Goal: Task Accomplishment & Management: Manage account settings

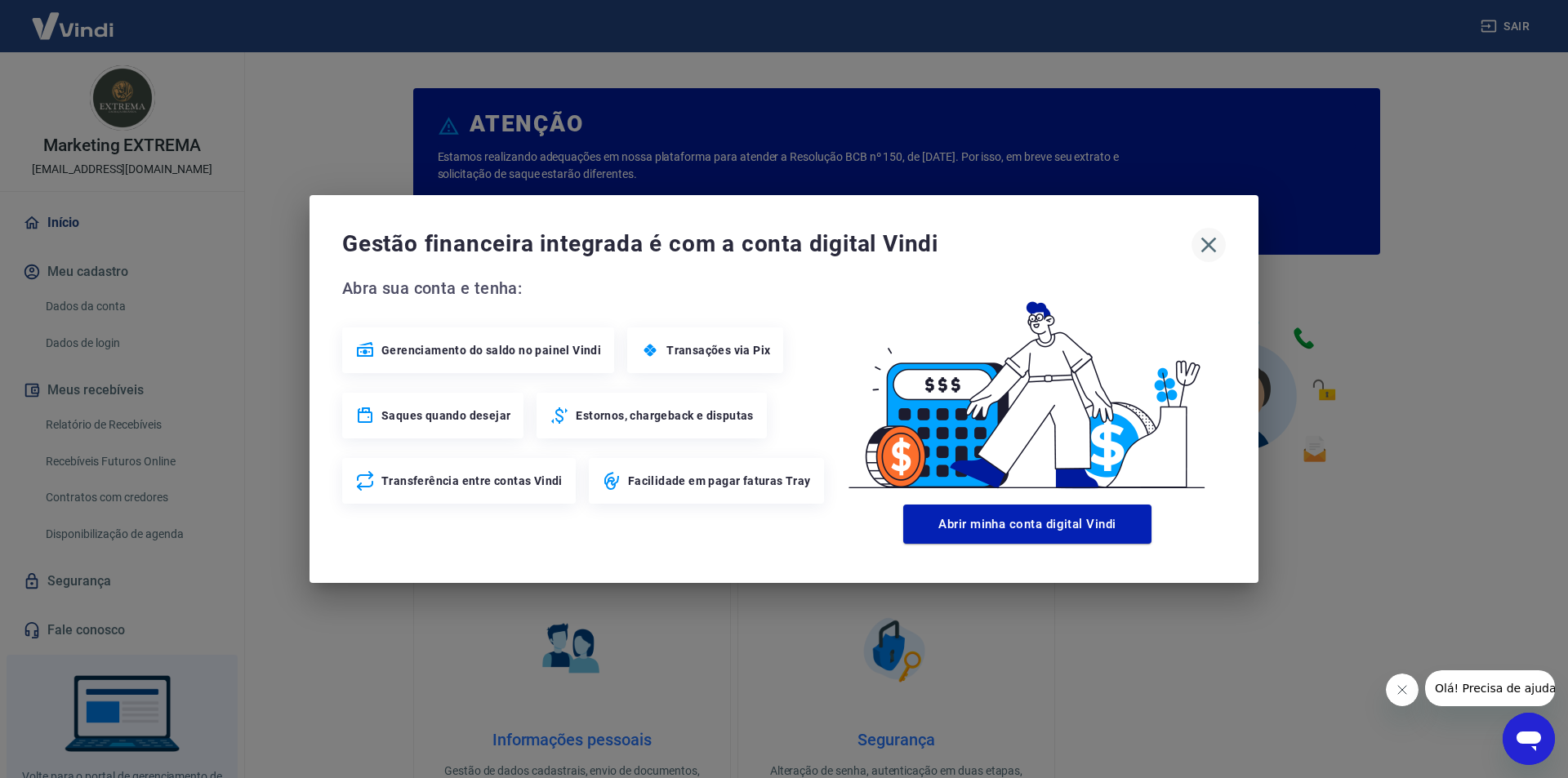
click at [1214, 246] on icon "button" at bounding box center [1208, 244] width 26 height 26
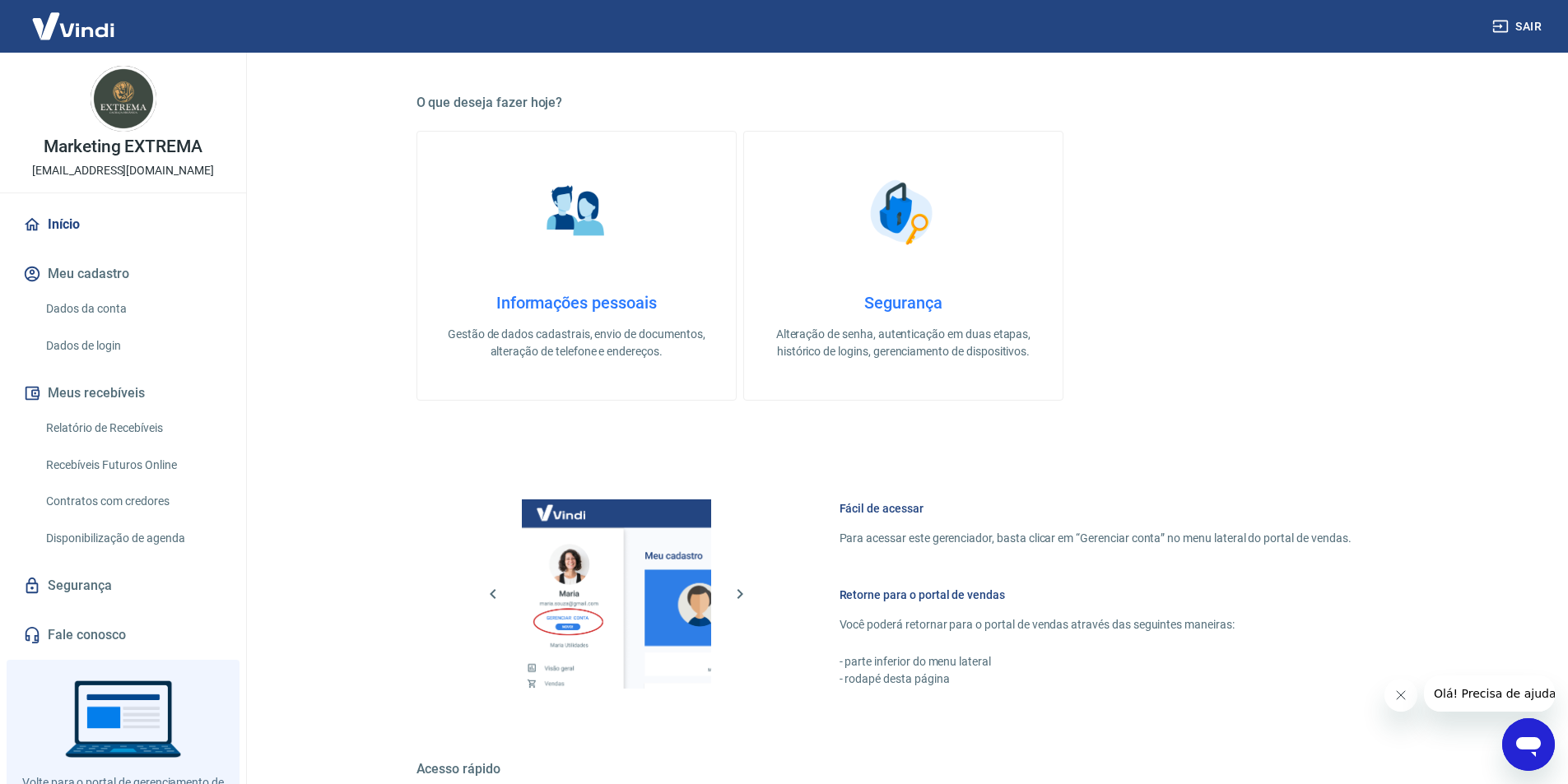
scroll to position [423, 0]
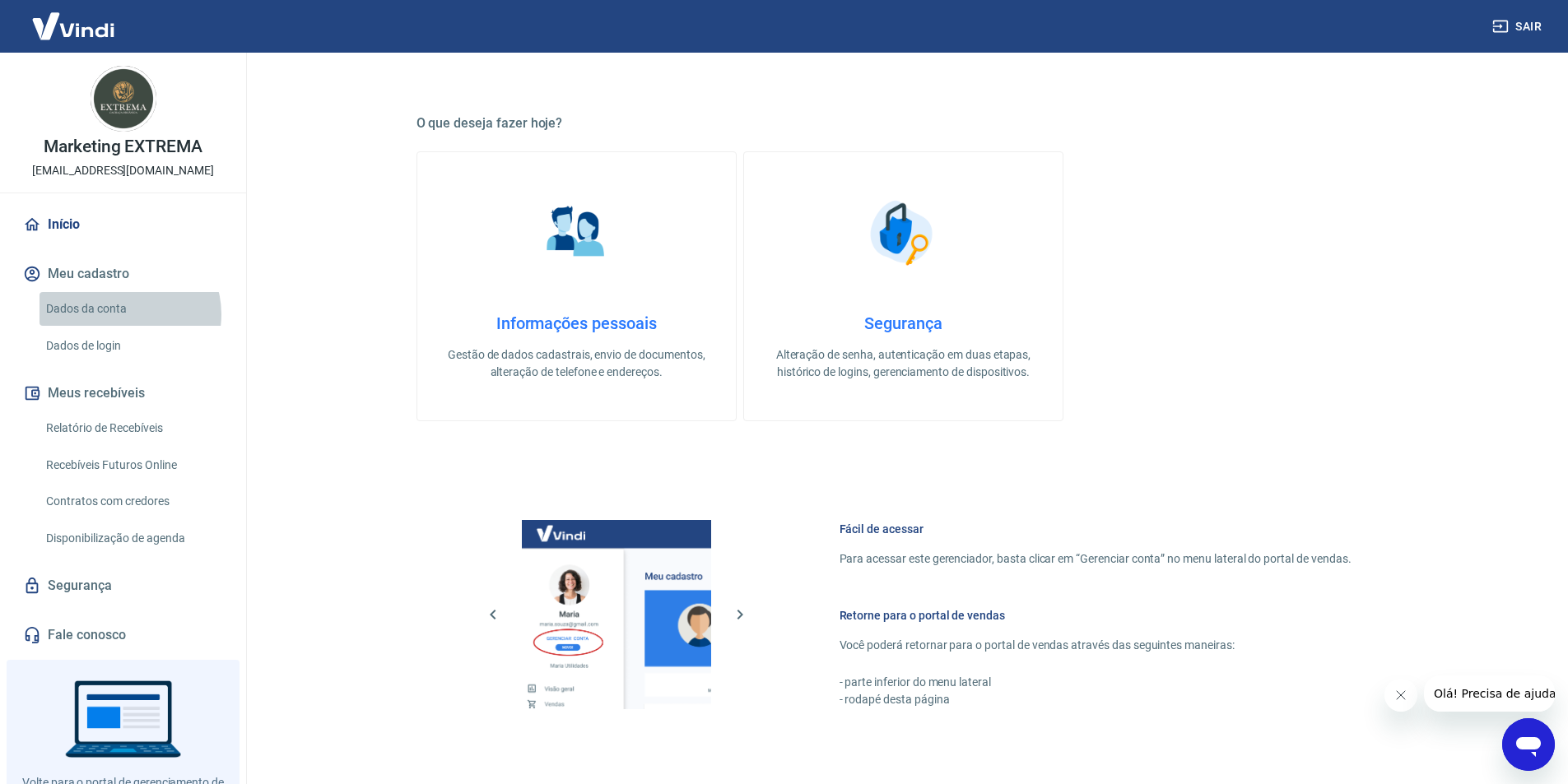
click at [129, 314] on link "Dados da conta" at bounding box center [132, 309] width 186 height 34
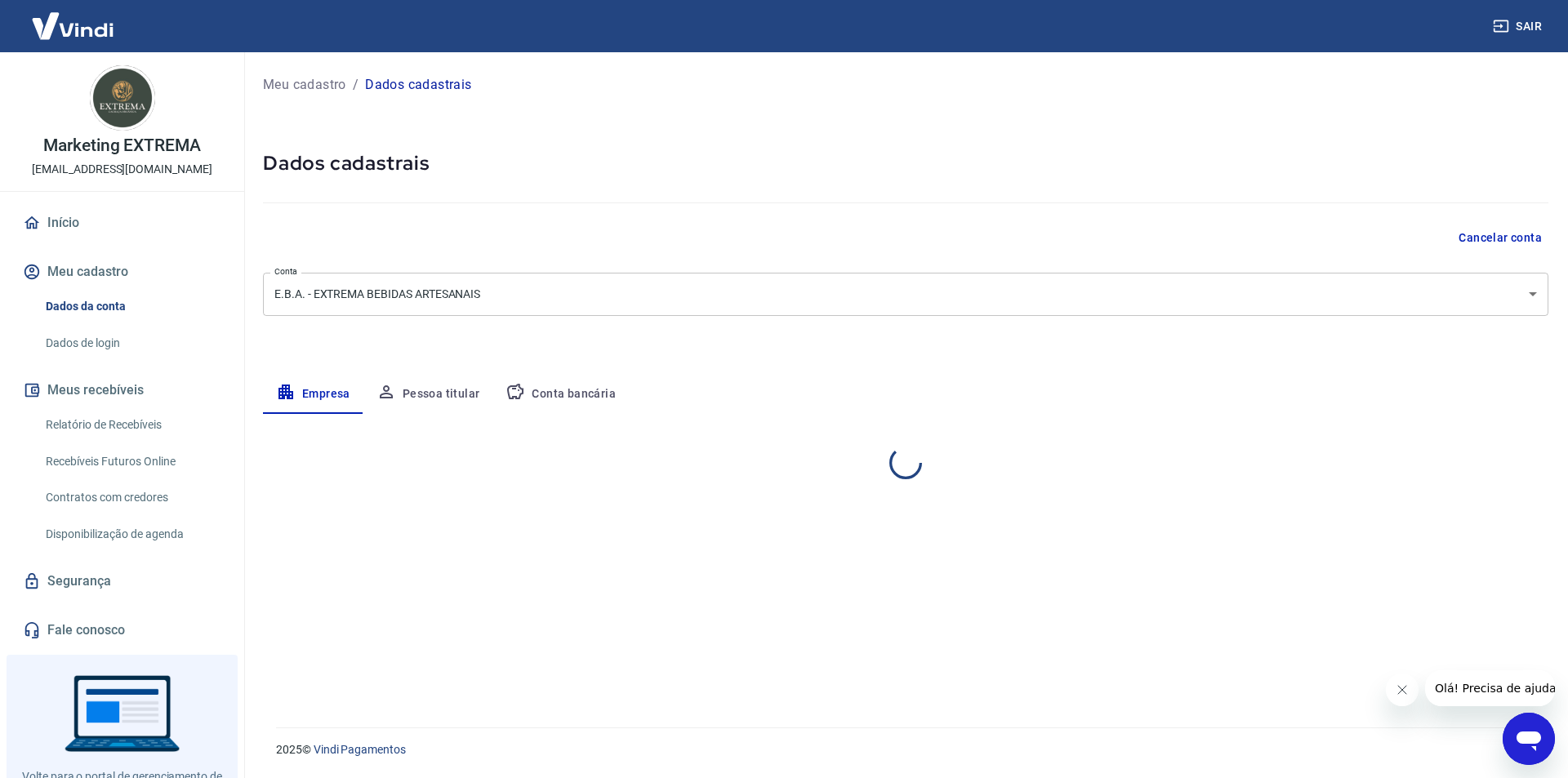
select select "RN"
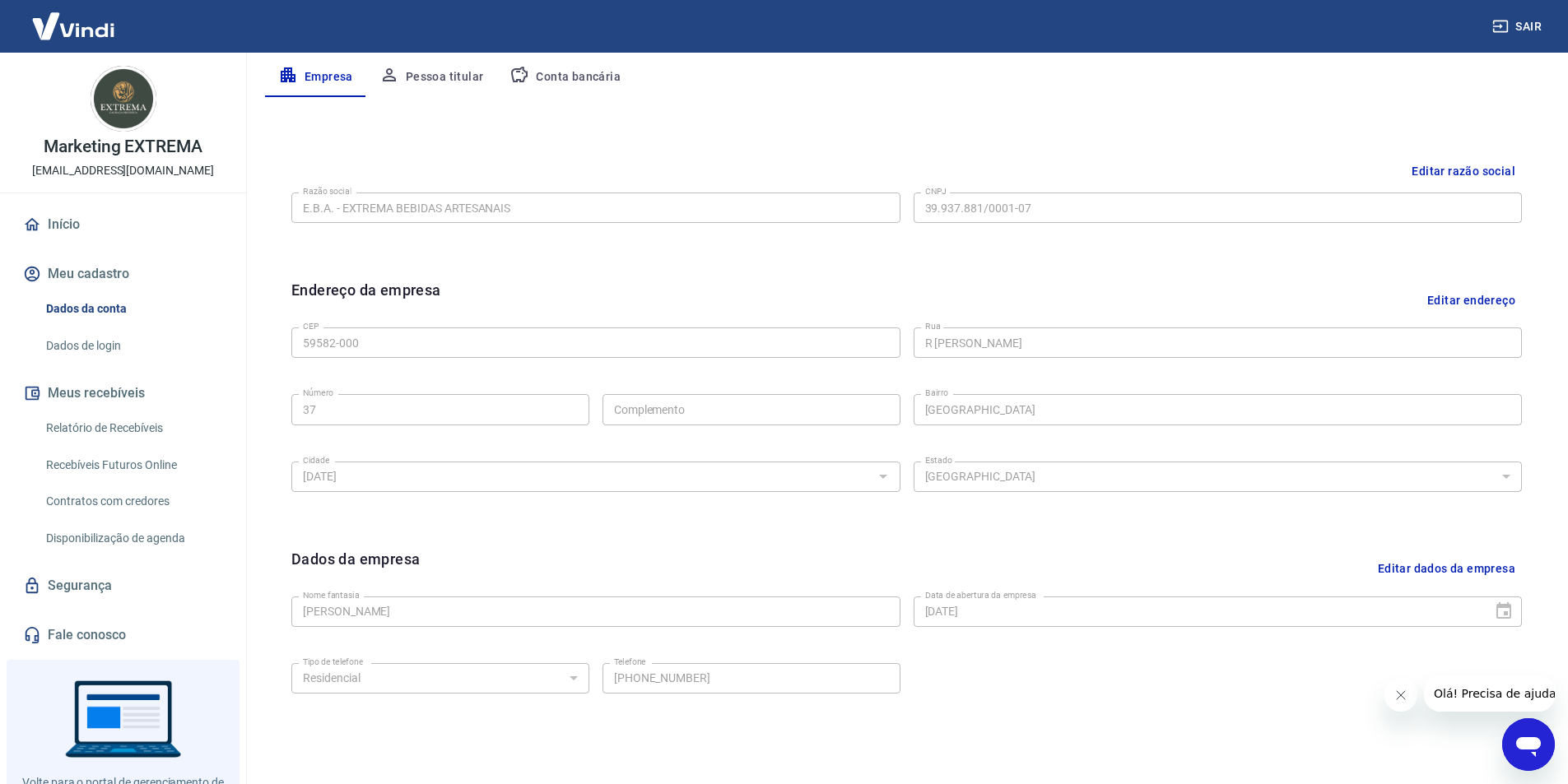
click at [447, 74] on button "Pessoa titular" at bounding box center [432, 77] width 131 height 39
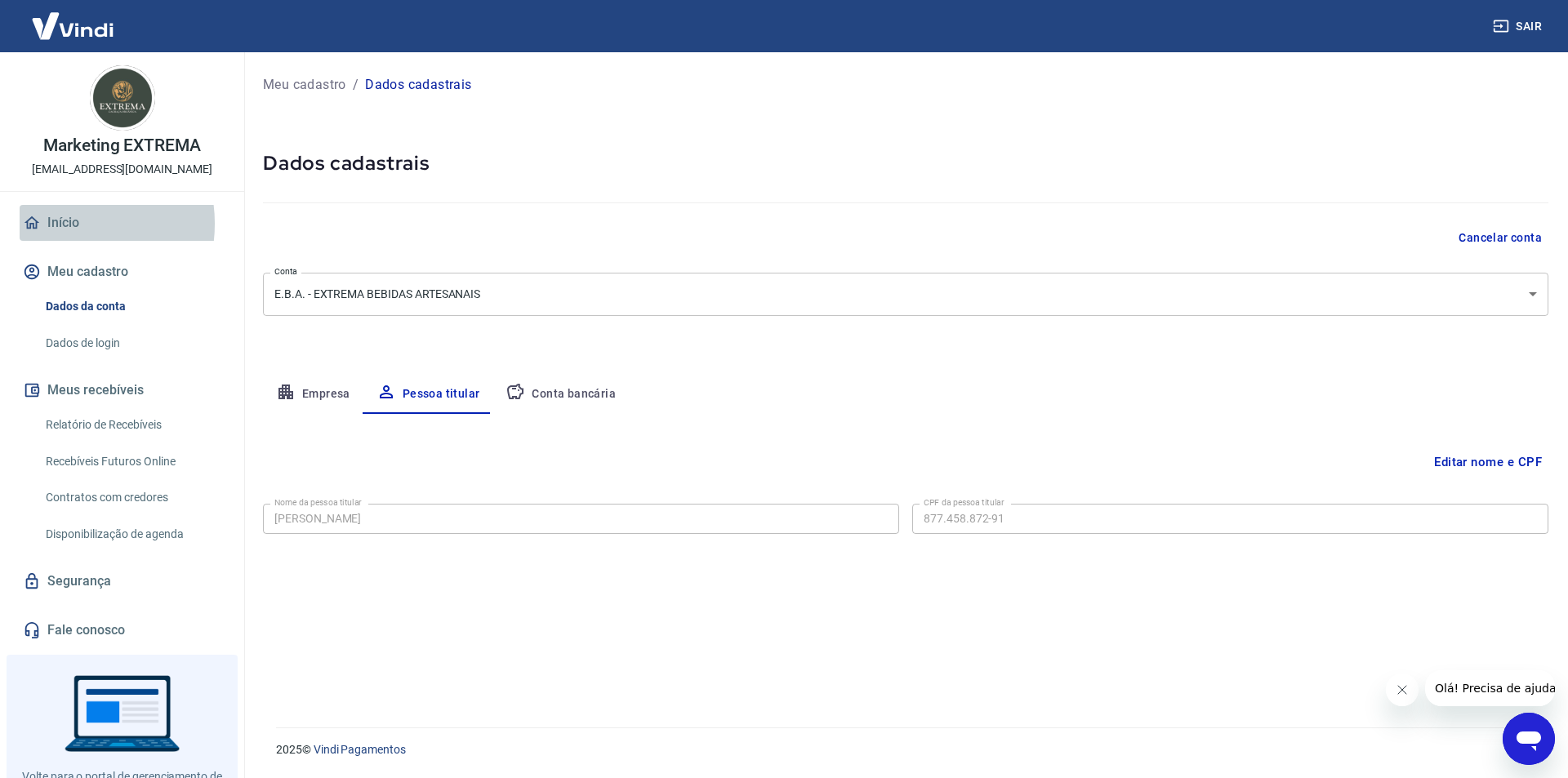
click at [64, 224] on link "Início" at bounding box center [122, 223] width 205 height 36
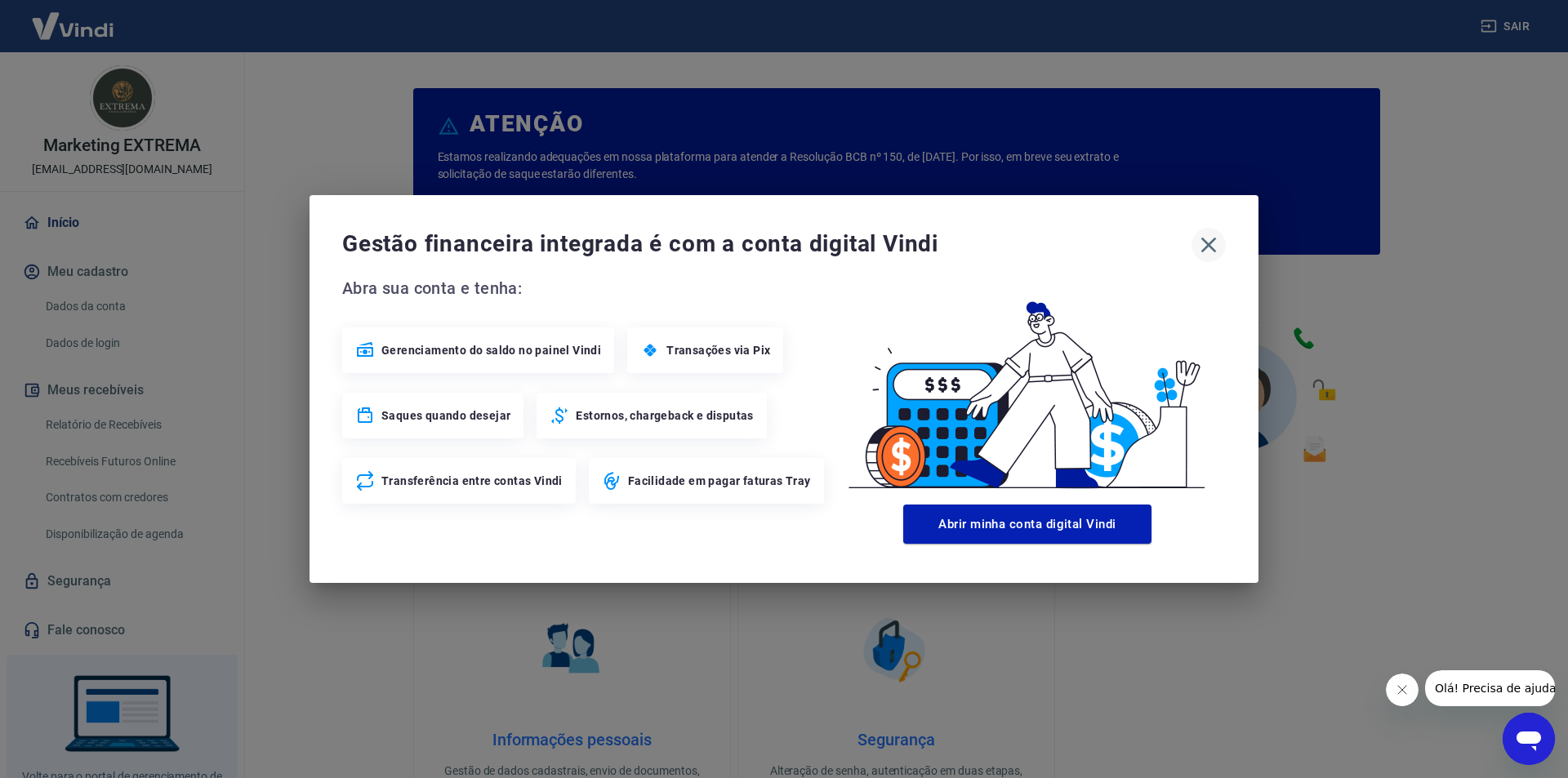
click at [1217, 251] on icon "button" at bounding box center [1208, 244] width 26 height 26
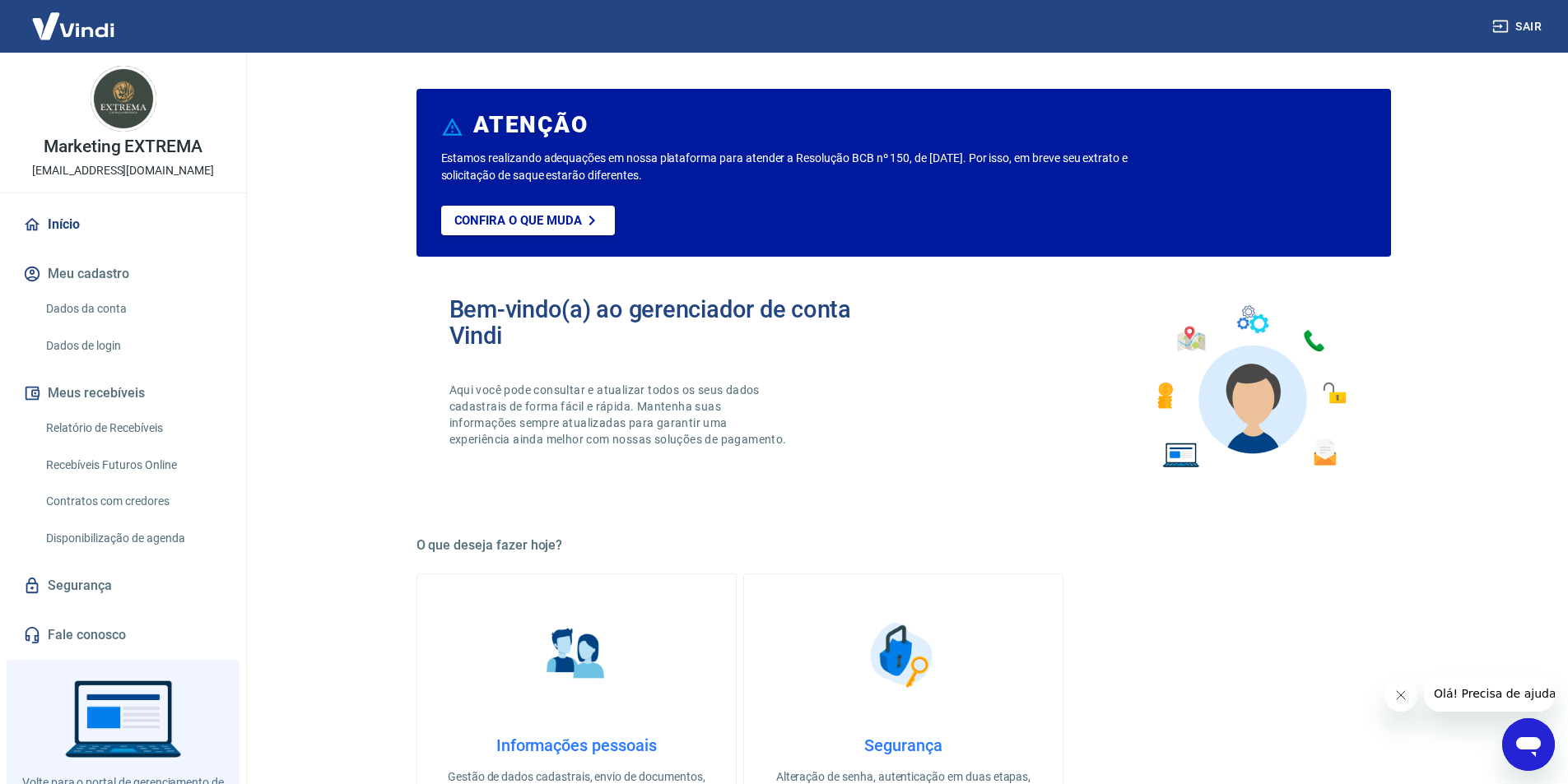
click at [105, 303] on link "Dados da conta" at bounding box center [132, 309] width 186 height 34
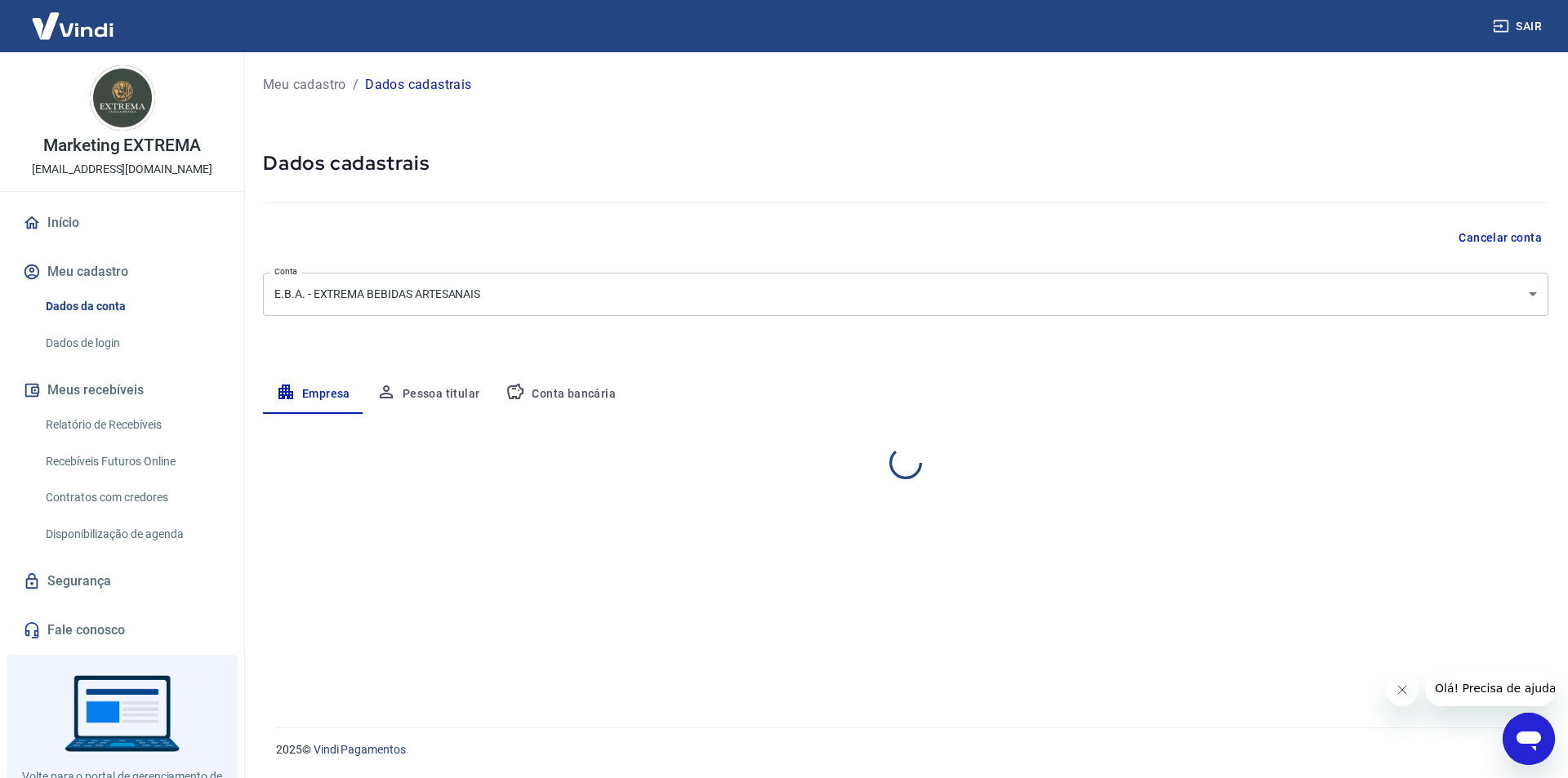
select select "RN"
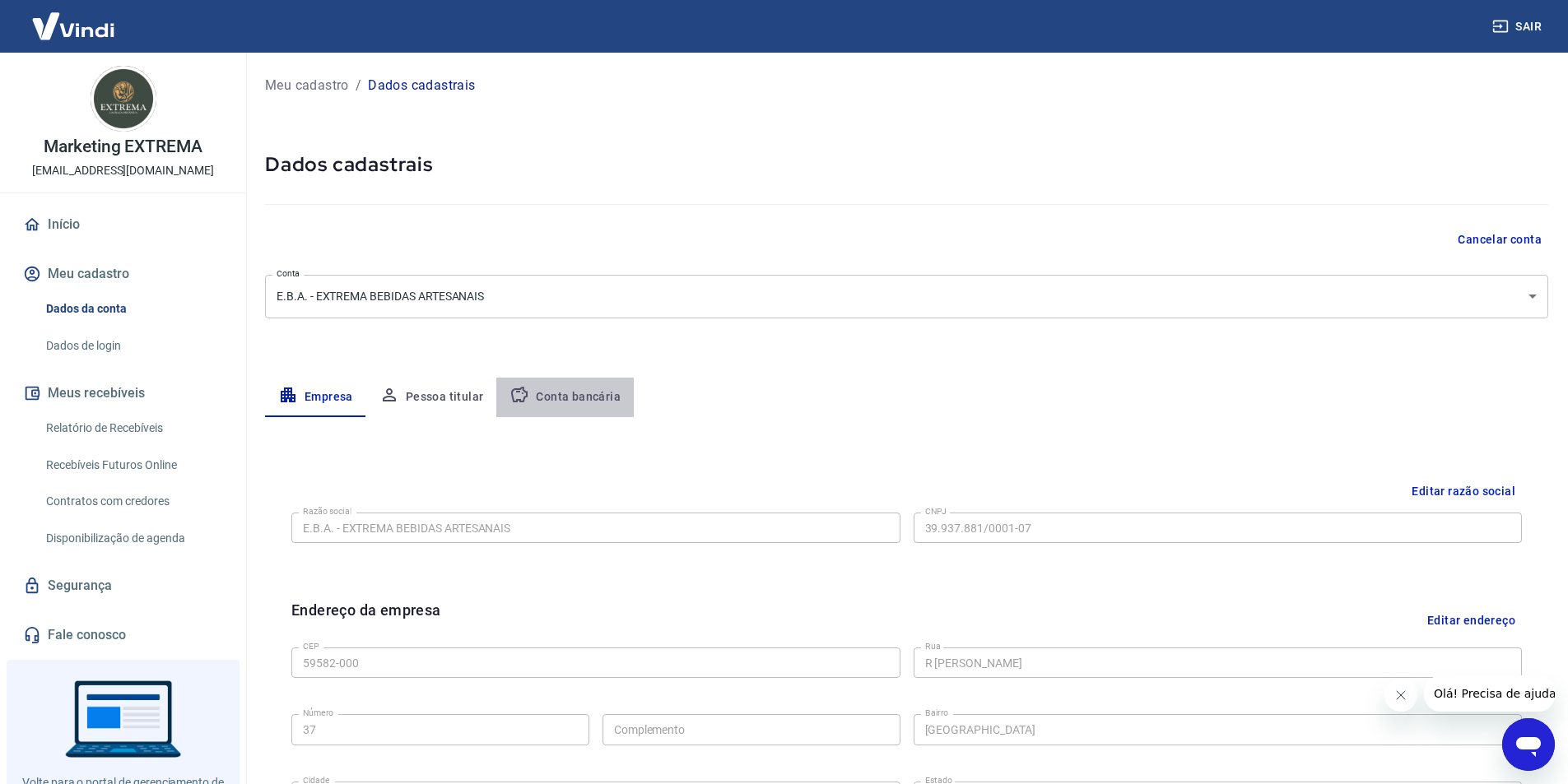
click at [579, 398] on button "Conta bancária" at bounding box center [564, 397] width 138 height 39
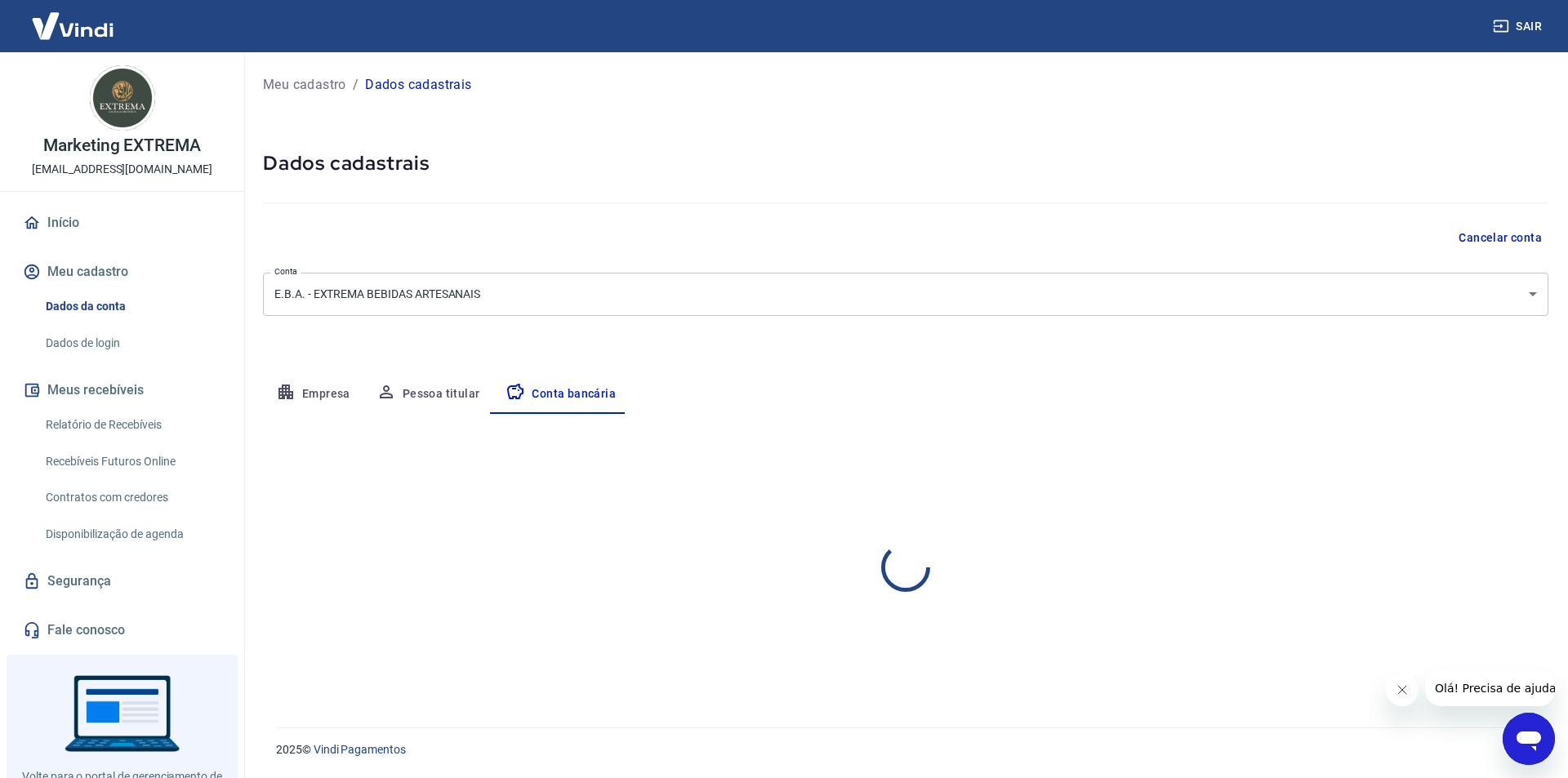
select select "1"
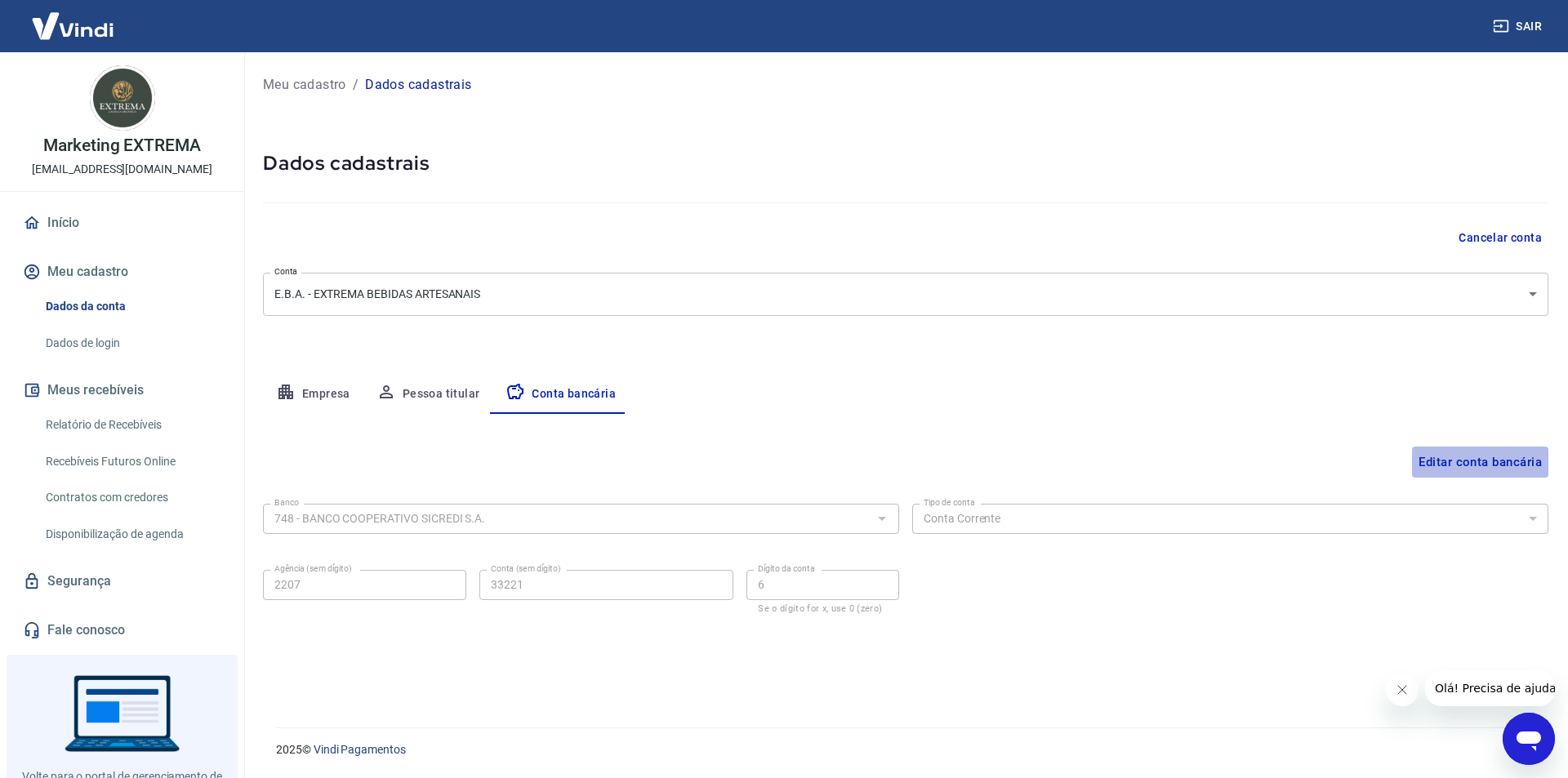
click at [1455, 464] on button "Editar conta bancária" at bounding box center [1480, 462] width 137 height 31
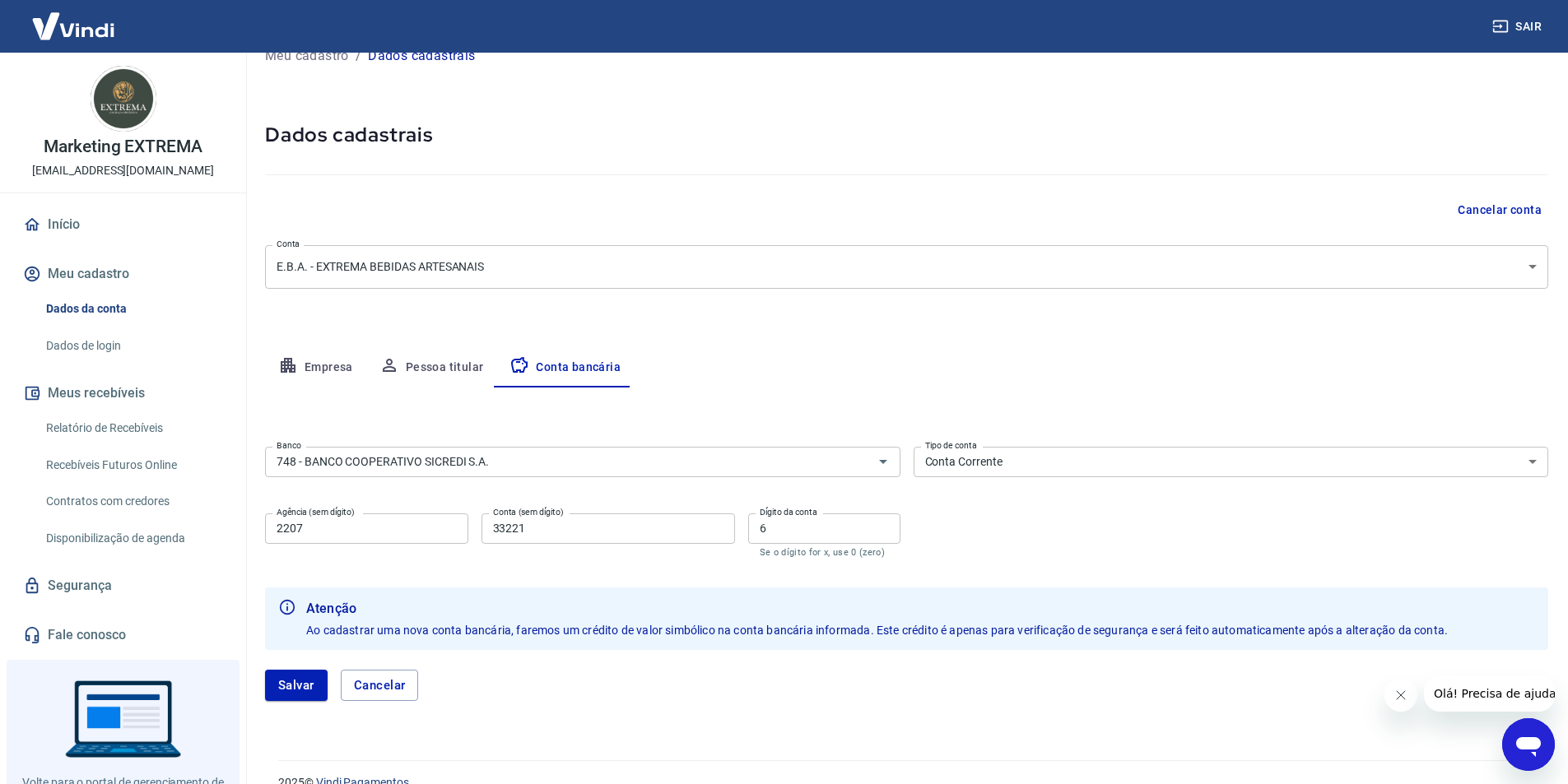
scroll to position [57, 0]
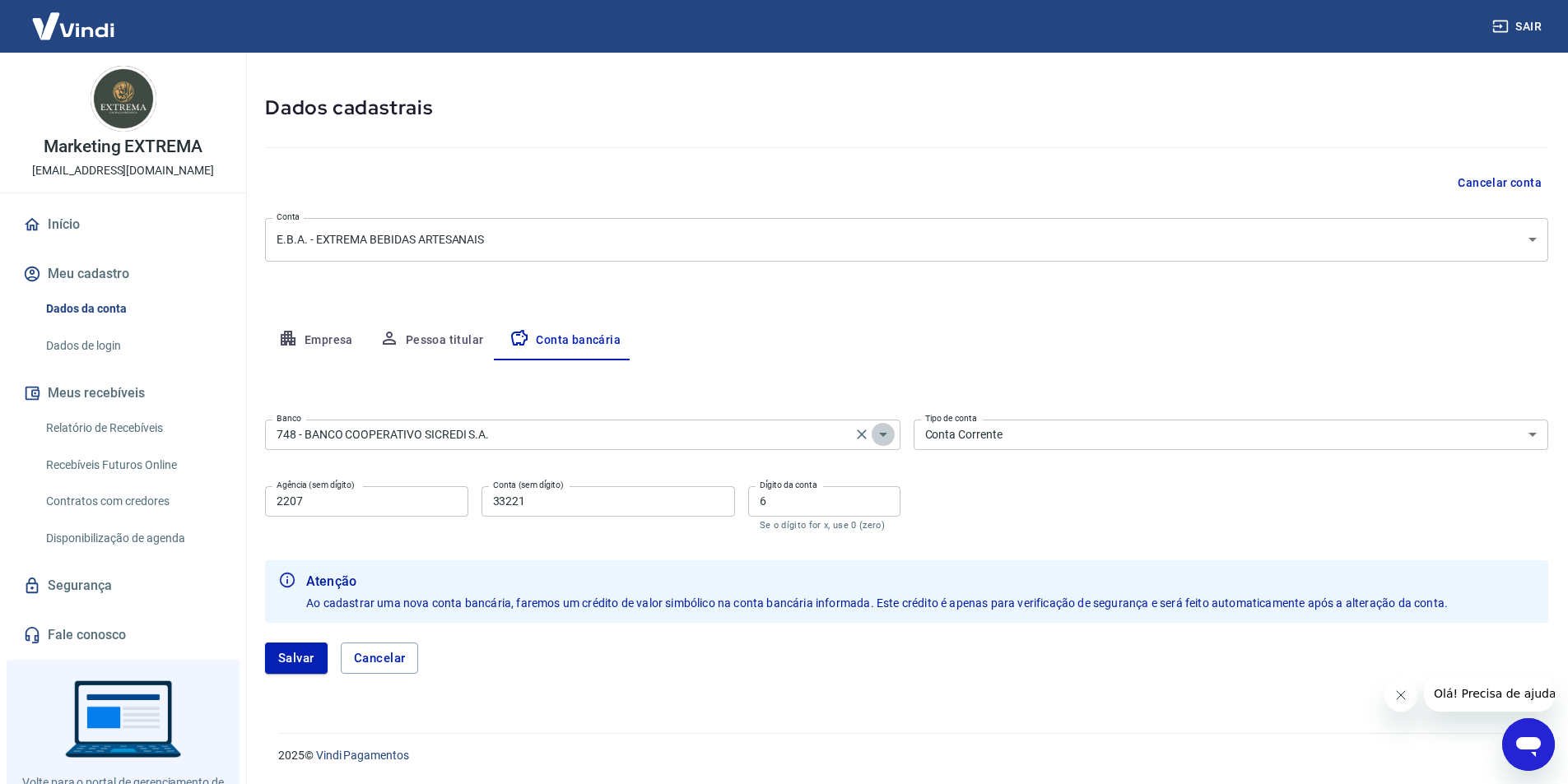
click at [881, 433] on icon "Abrir" at bounding box center [883, 434] width 8 height 4
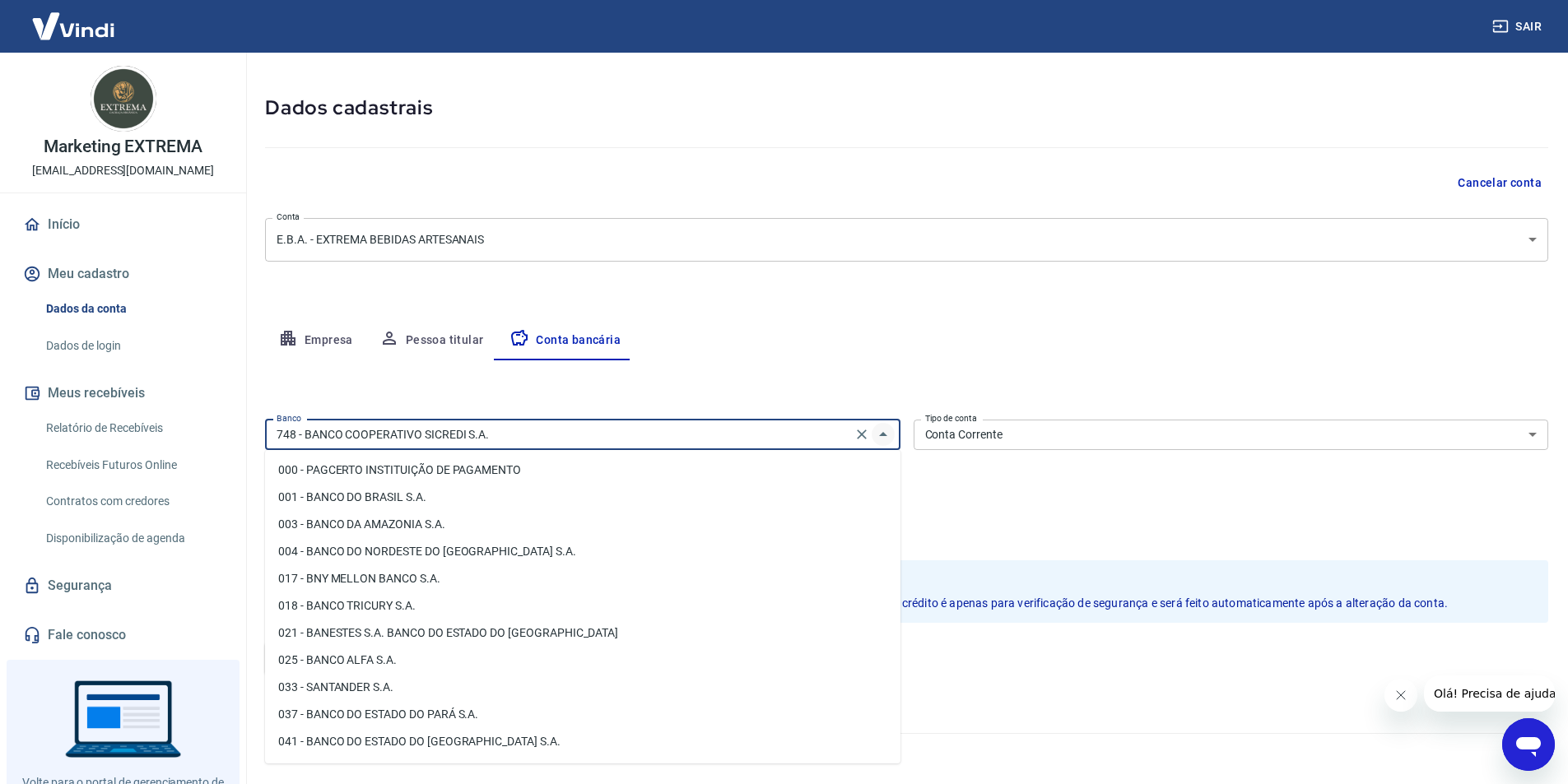
scroll to position [2318, 0]
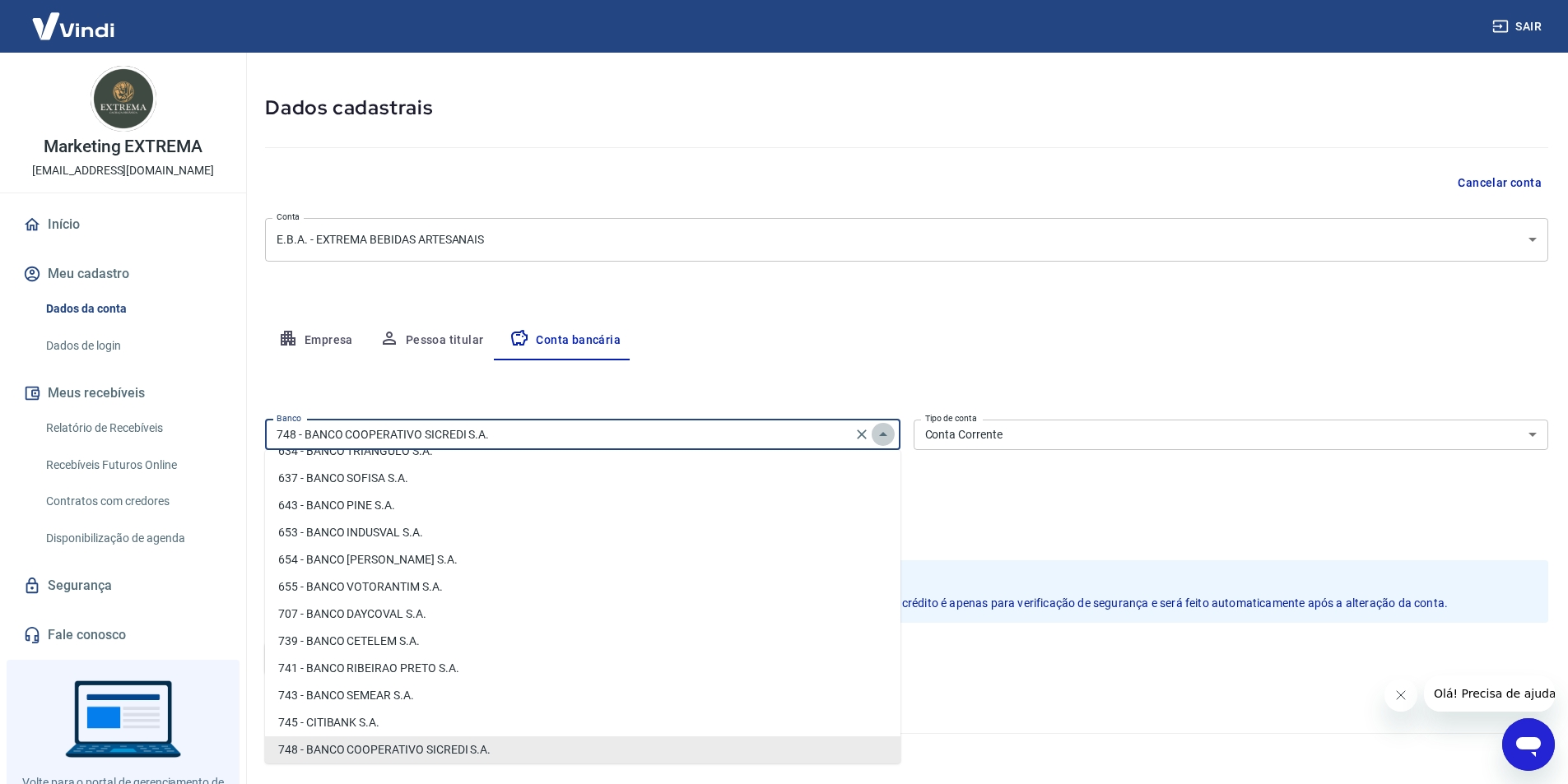
click at [881, 433] on icon "Fechar" at bounding box center [884, 434] width 20 height 20
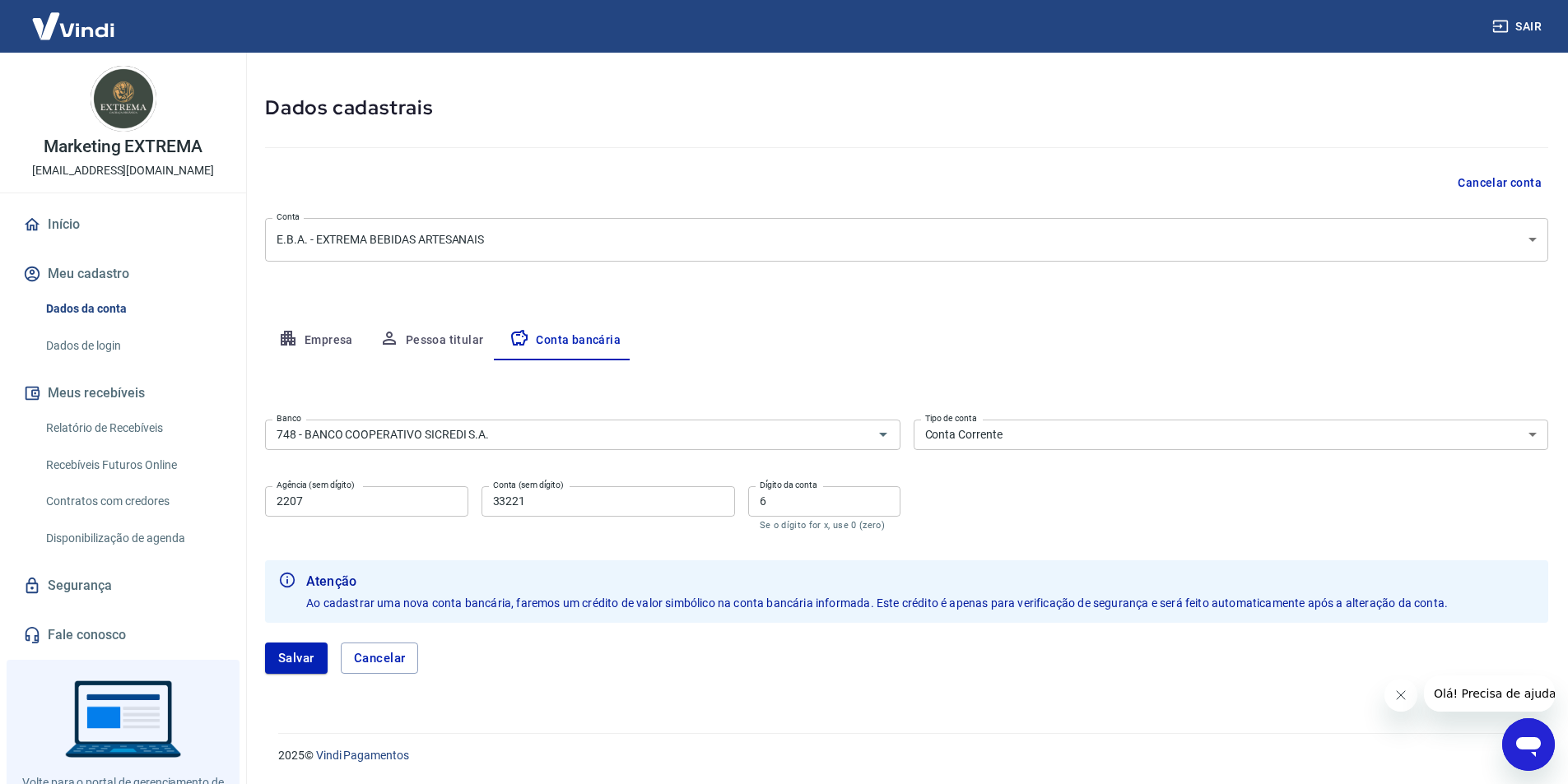
click at [868, 356] on div "Empresa Pessoa titular Conta bancária" at bounding box center [906, 341] width 1283 height 39
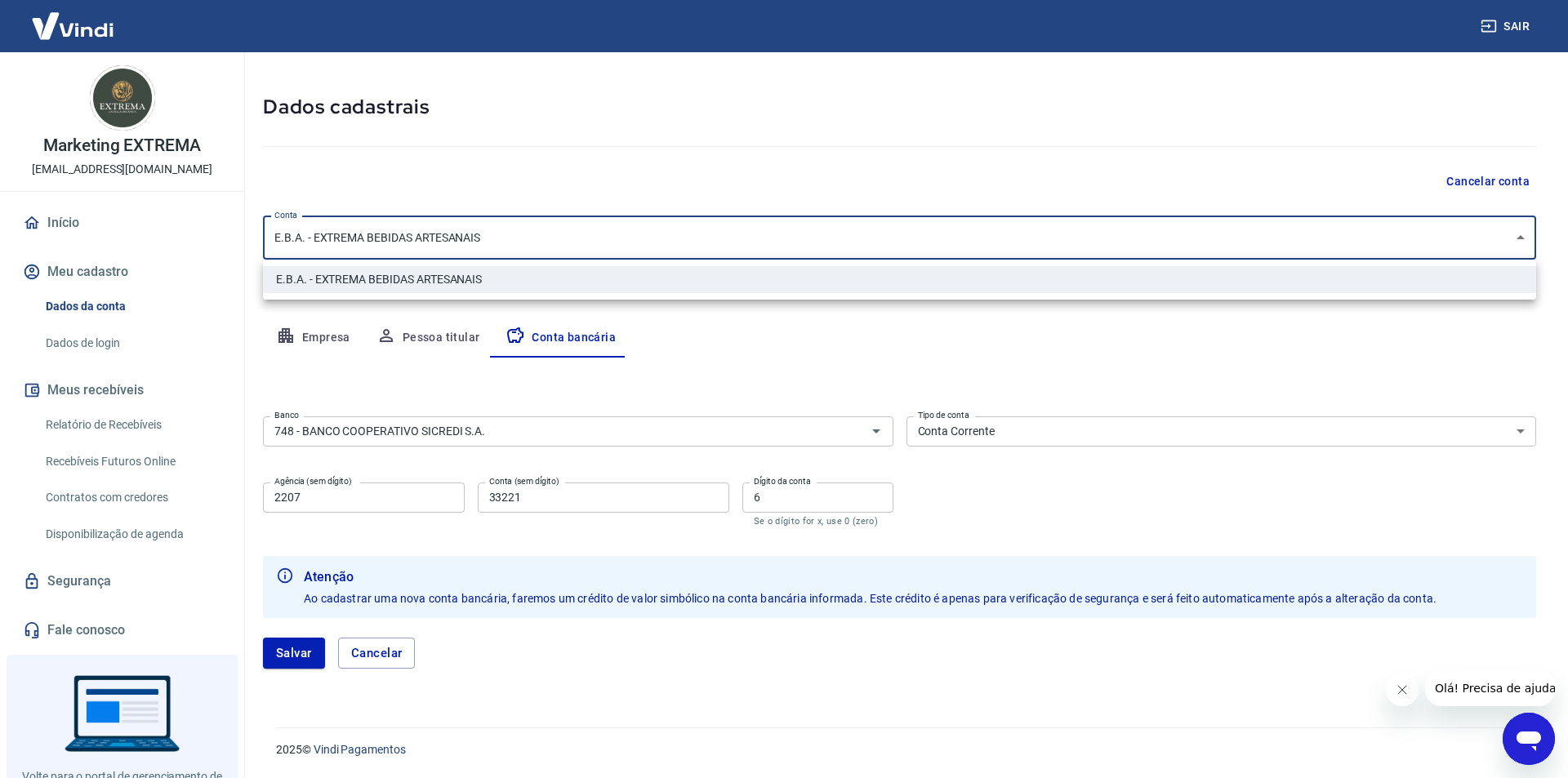
click at [560, 249] on body "Sair Marketing EXTREMA cachacaextremamkt@gmail.com Início Meu cadastro Dados da…" at bounding box center [784, 332] width 1568 height 778
click at [560, 249] on div at bounding box center [784, 389] width 1568 height 778
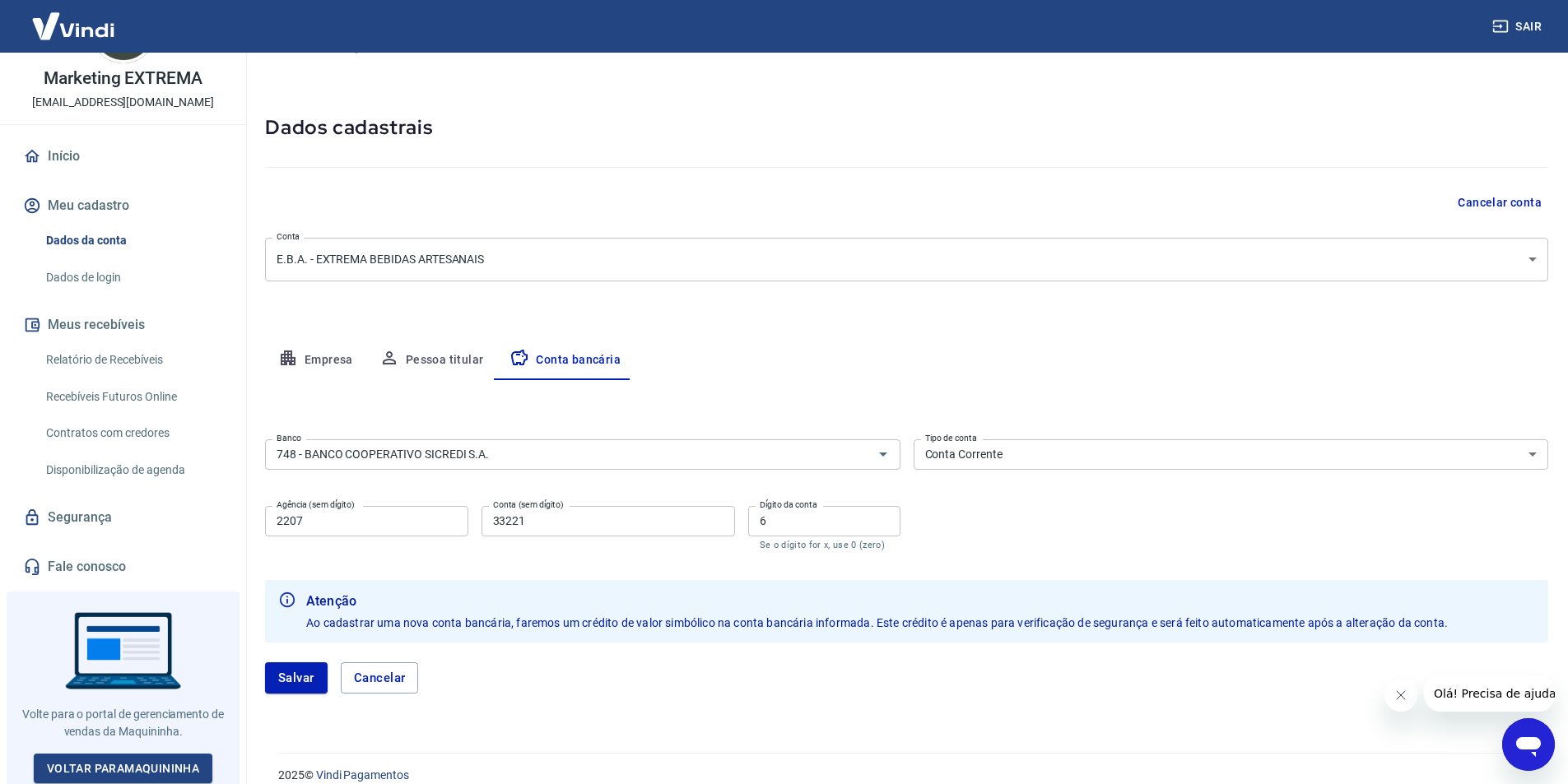
scroll to position [57, 0]
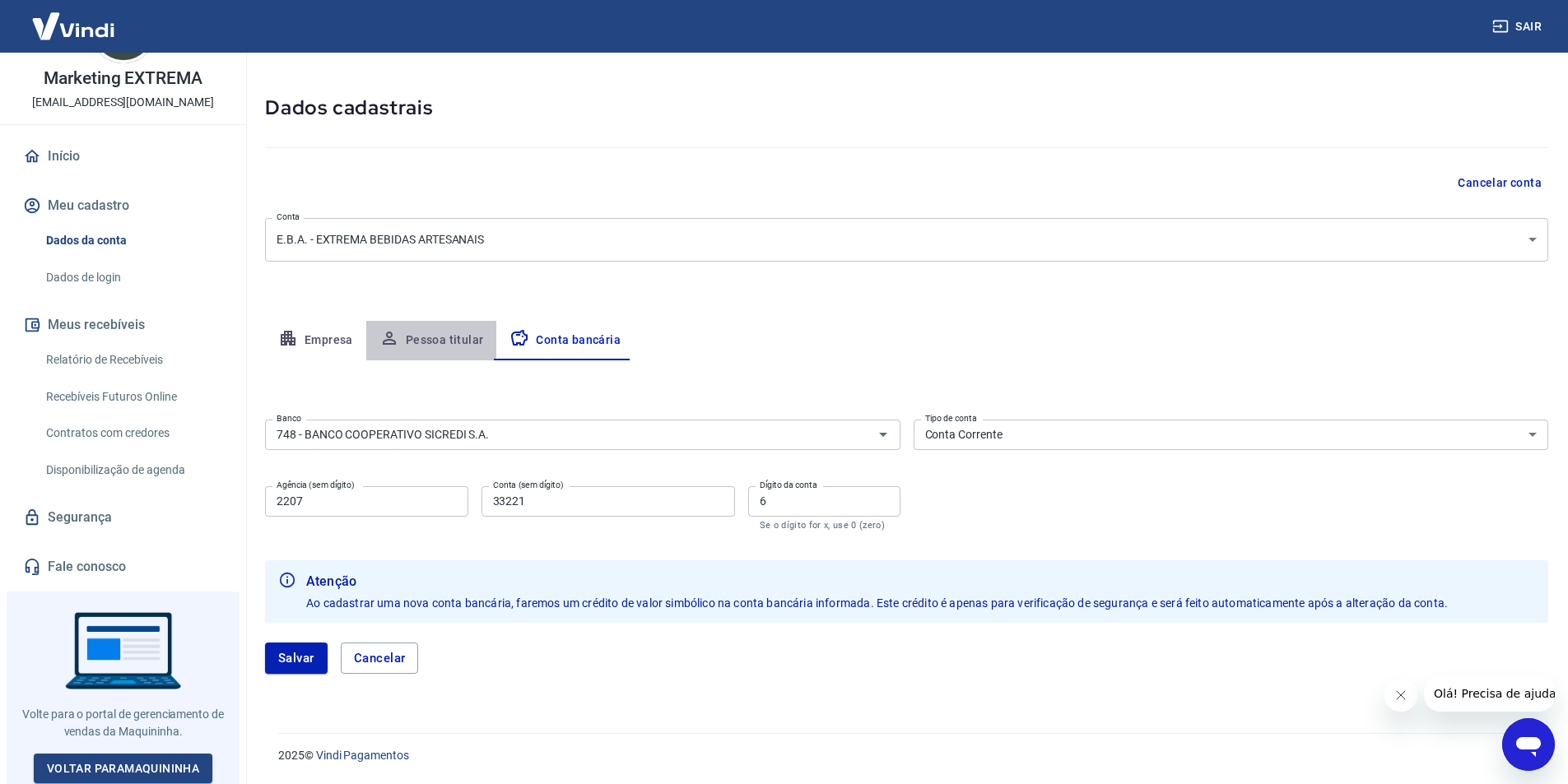
click at [433, 344] on button "Pessoa titular" at bounding box center [432, 341] width 131 height 39
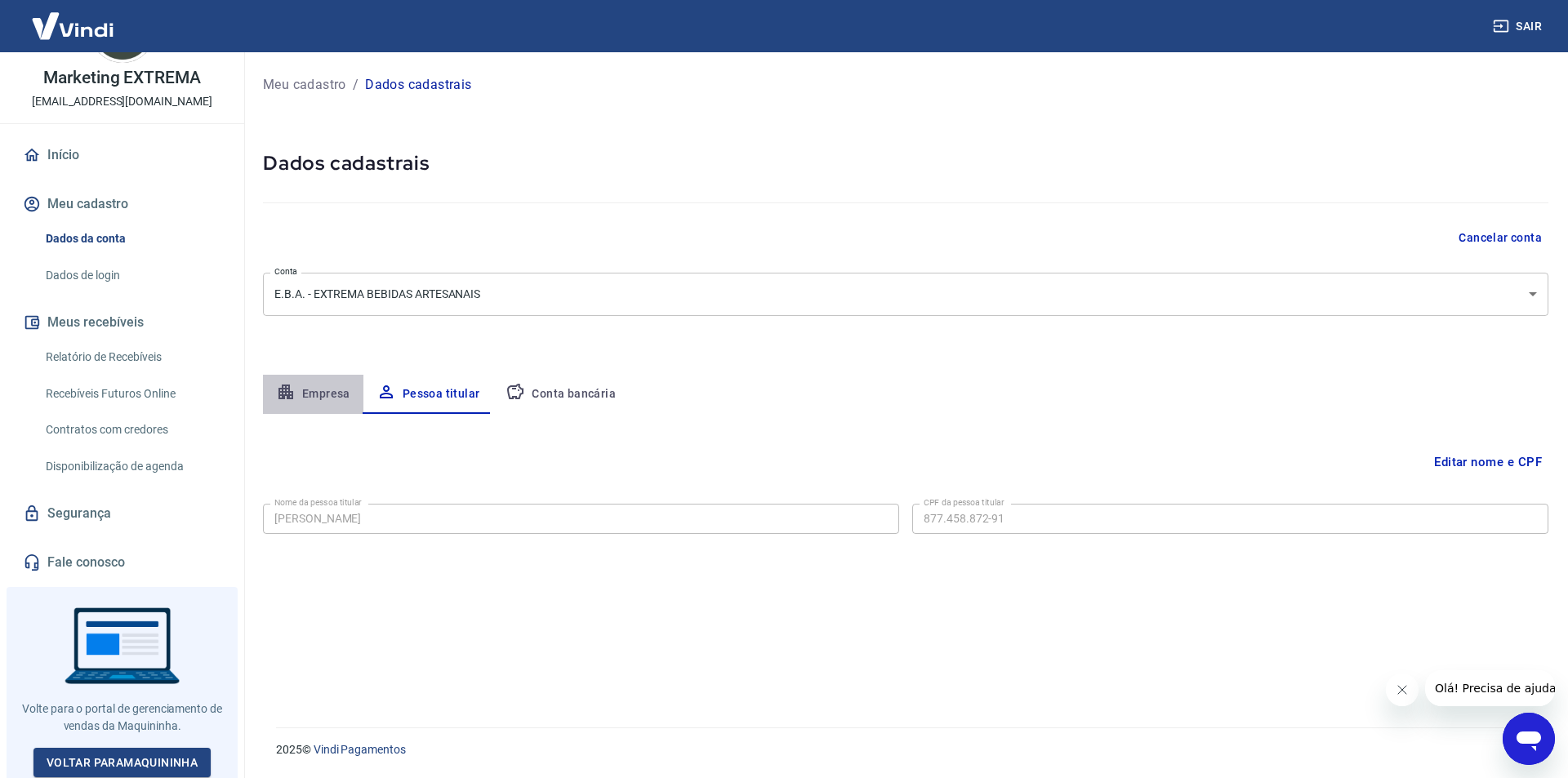
click at [301, 393] on button "Empresa" at bounding box center [313, 394] width 101 height 39
select select "RN"
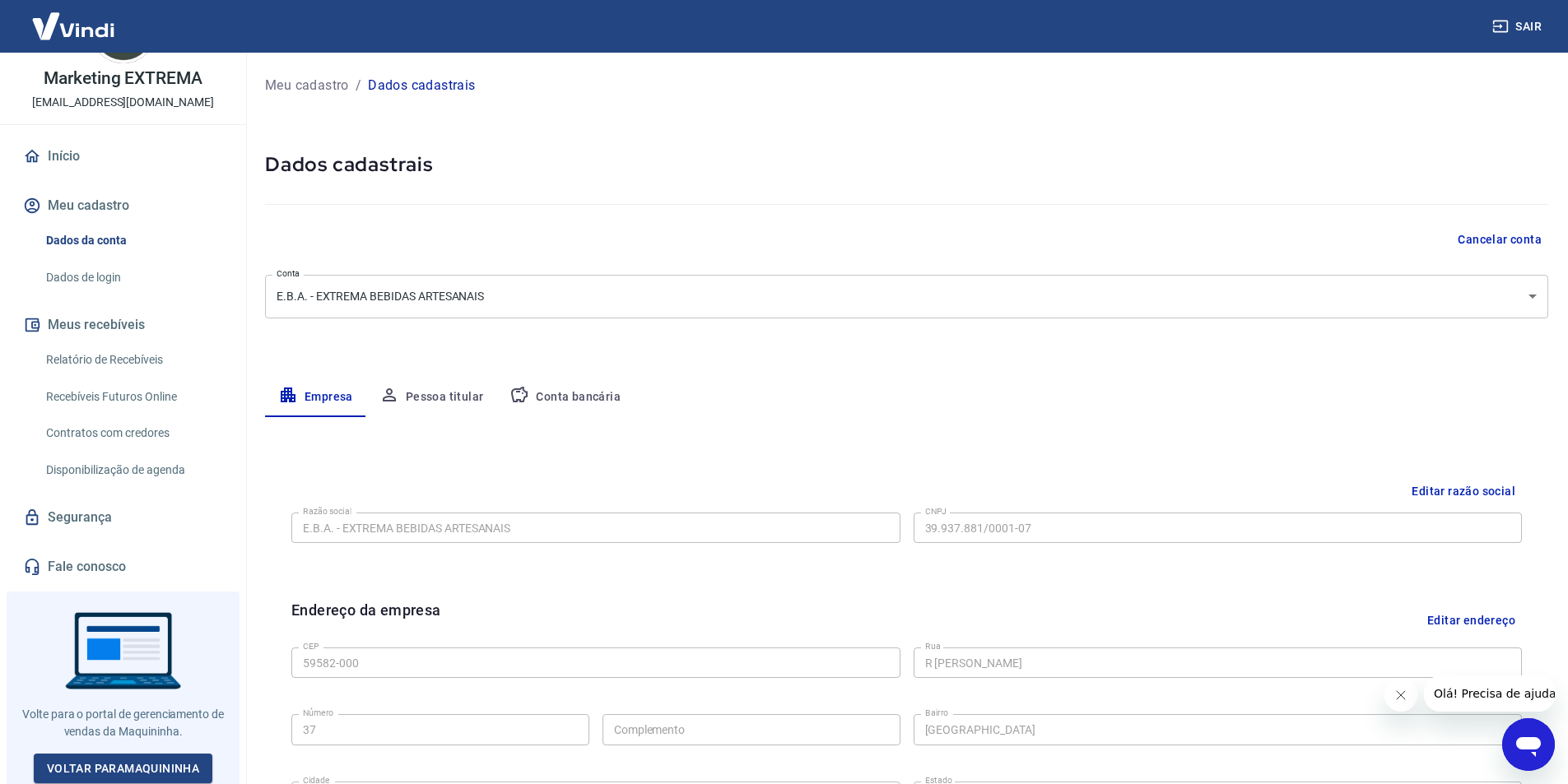
click at [529, 393] on button "Conta bancária" at bounding box center [564, 397] width 138 height 39
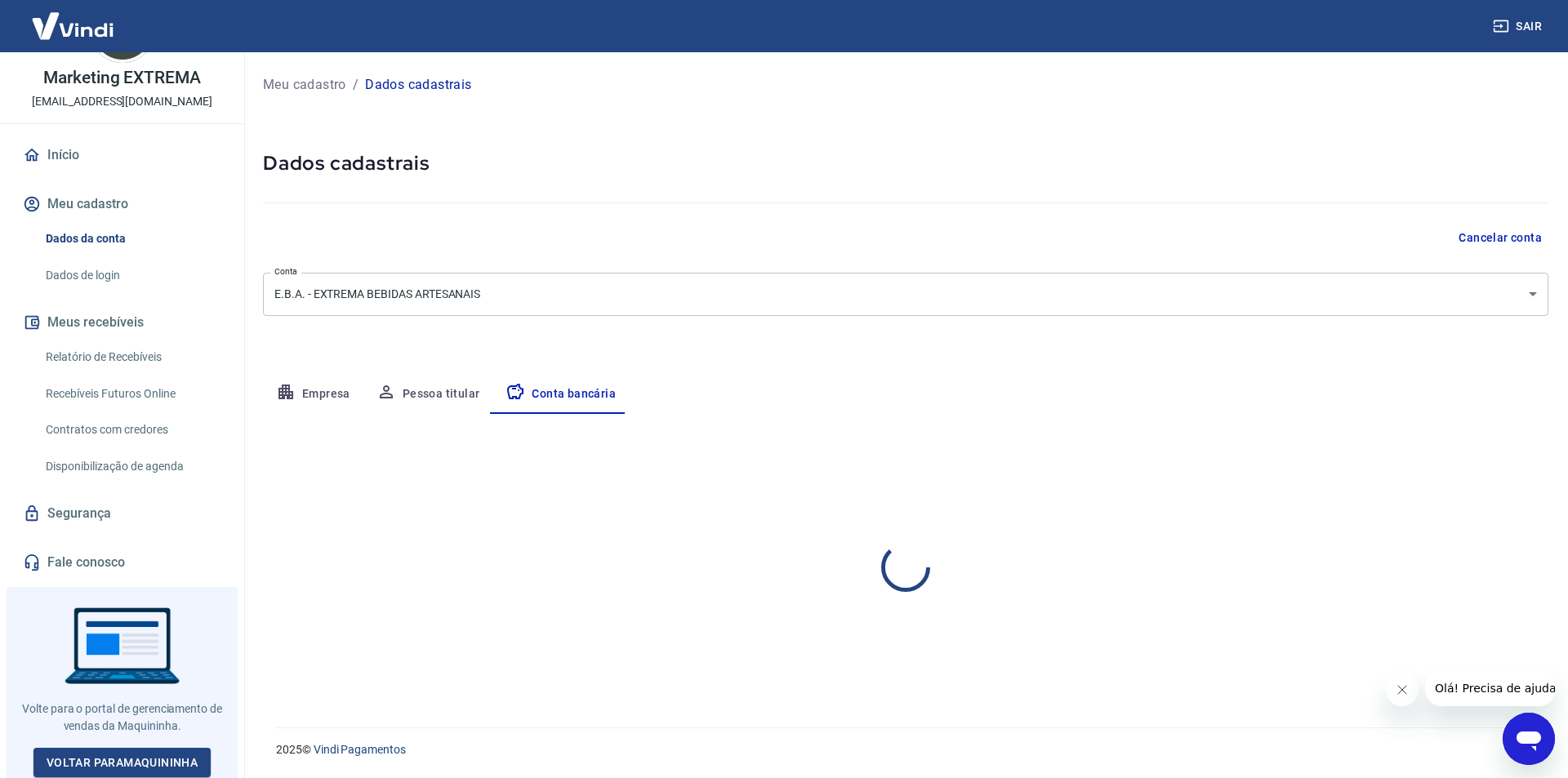
select select "1"
drag, startPoint x: 419, startPoint y: 403, endPoint x: 399, endPoint y: 402, distance: 20.0
click at [419, 402] on button "Pessoa titular" at bounding box center [428, 394] width 130 height 39
click at [322, 398] on button "Empresa" at bounding box center [313, 394] width 101 height 39
select select "RN"
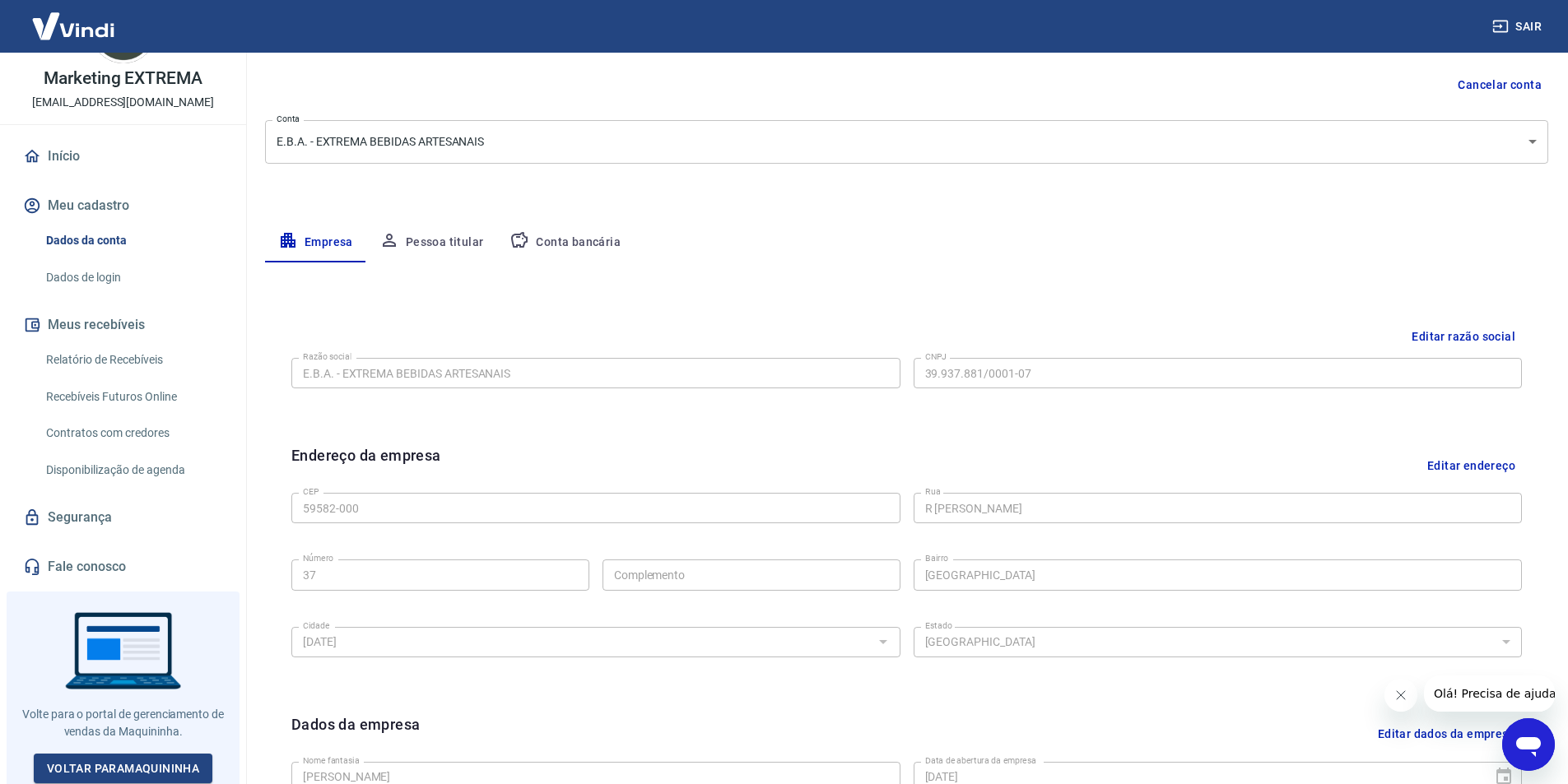
scroll to position [165, 0]
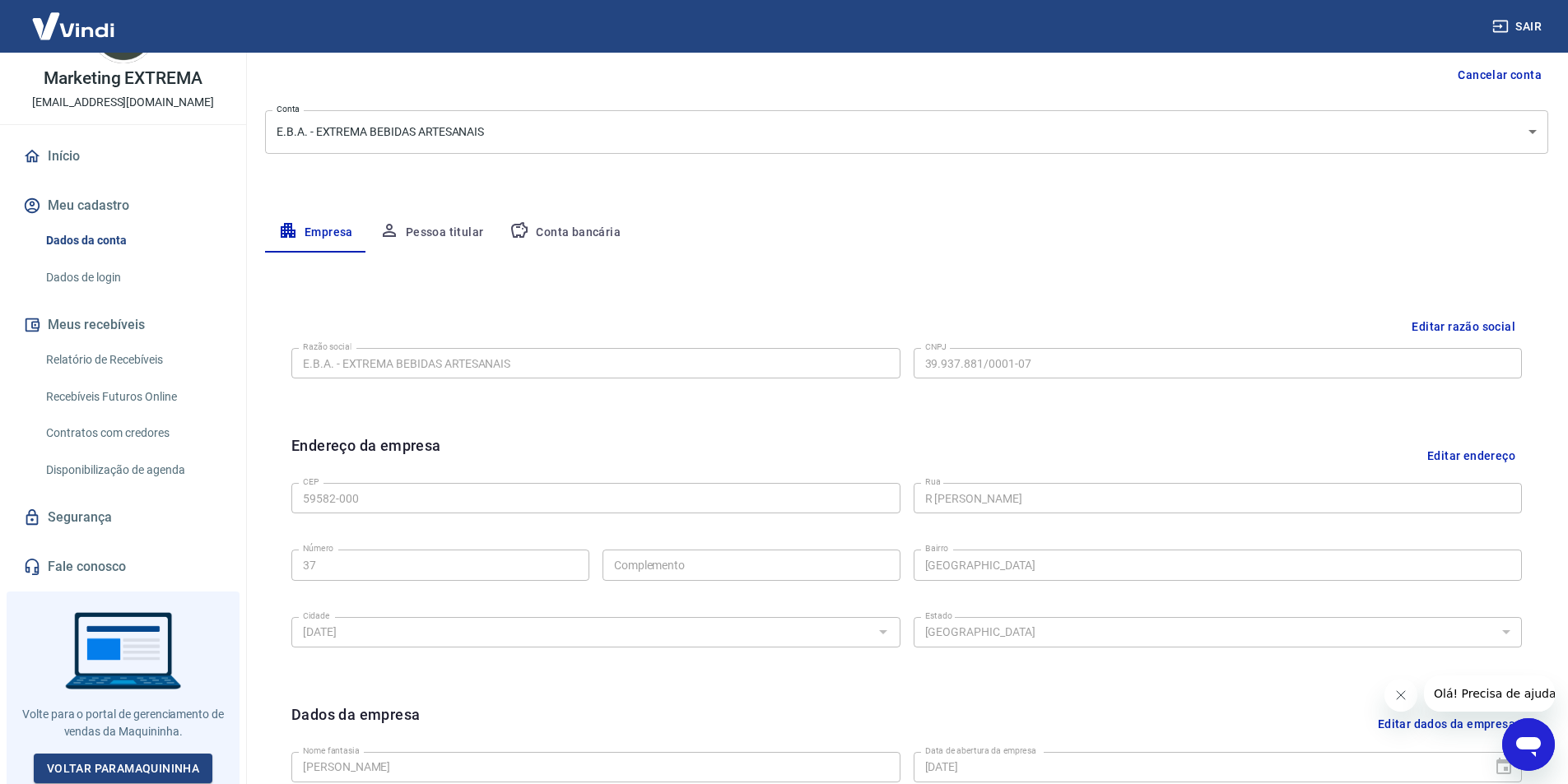
click at [558, 233] on button "Conta bancária" at bounding box center [564, 232] width 138 height 39
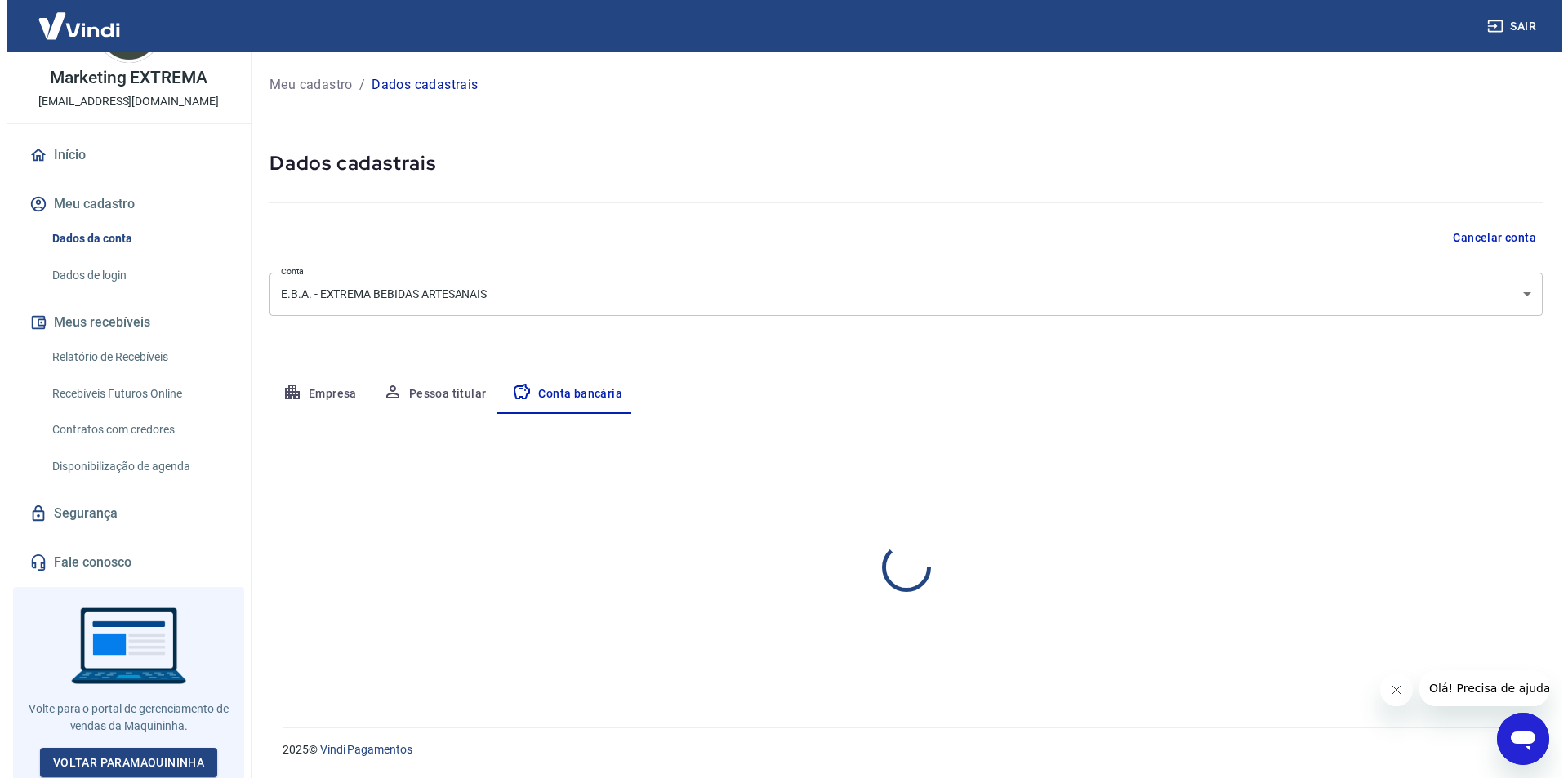
scroll to position [0, 0]
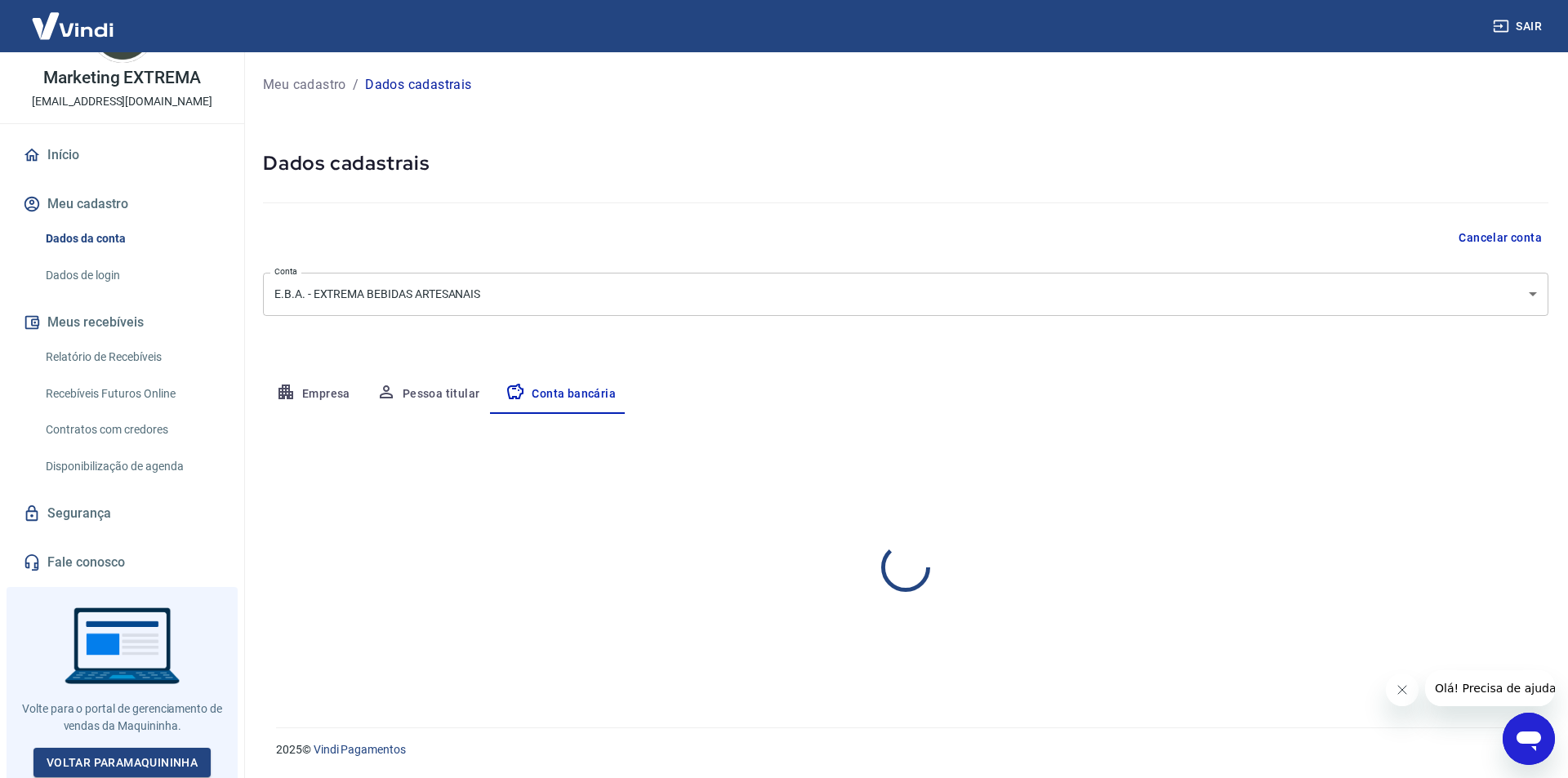
select select "1"
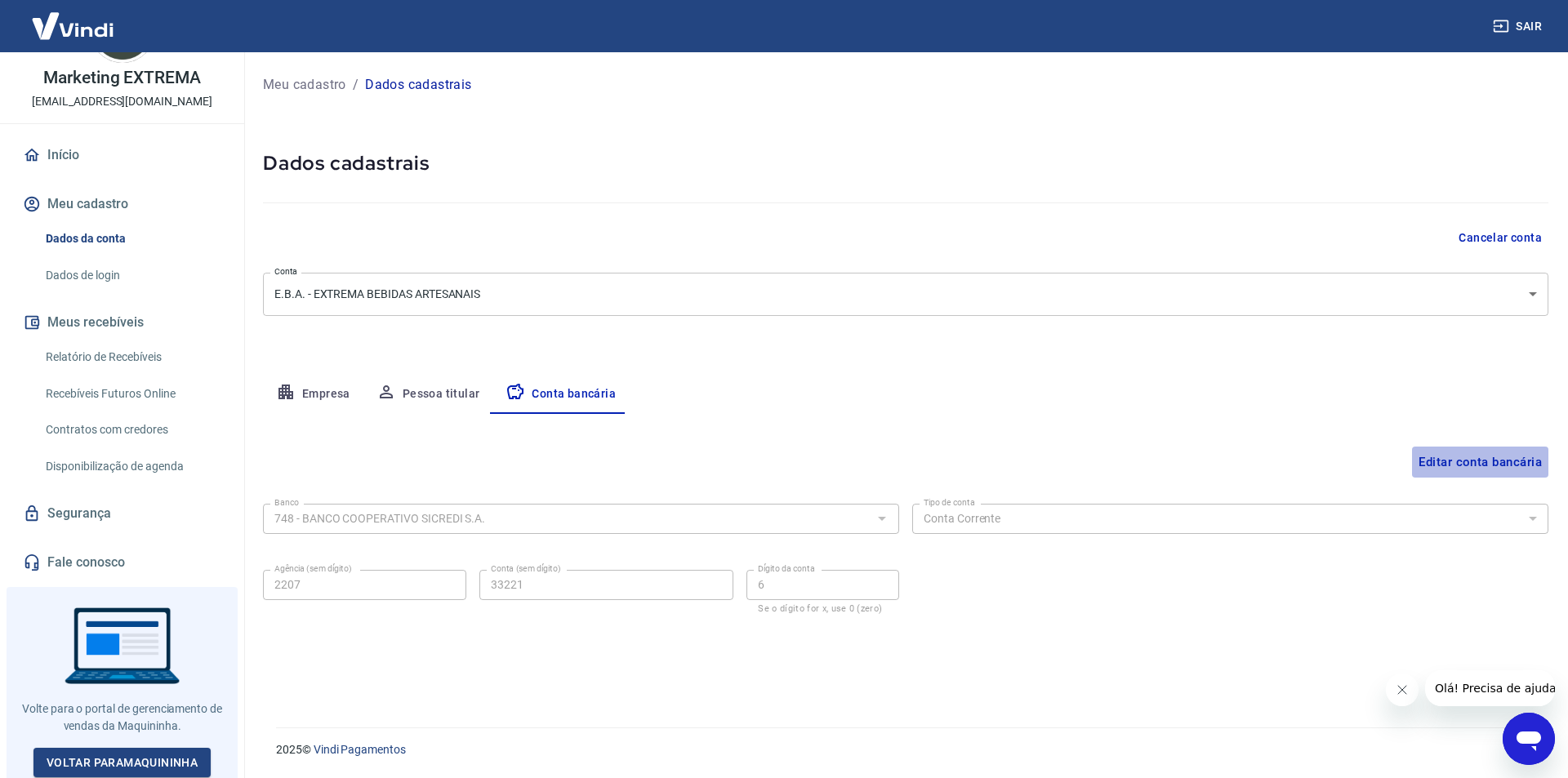
click at [1478, 458] on button "Editar conta bancária" at bounding box center [1480, 462] width 137 height 31
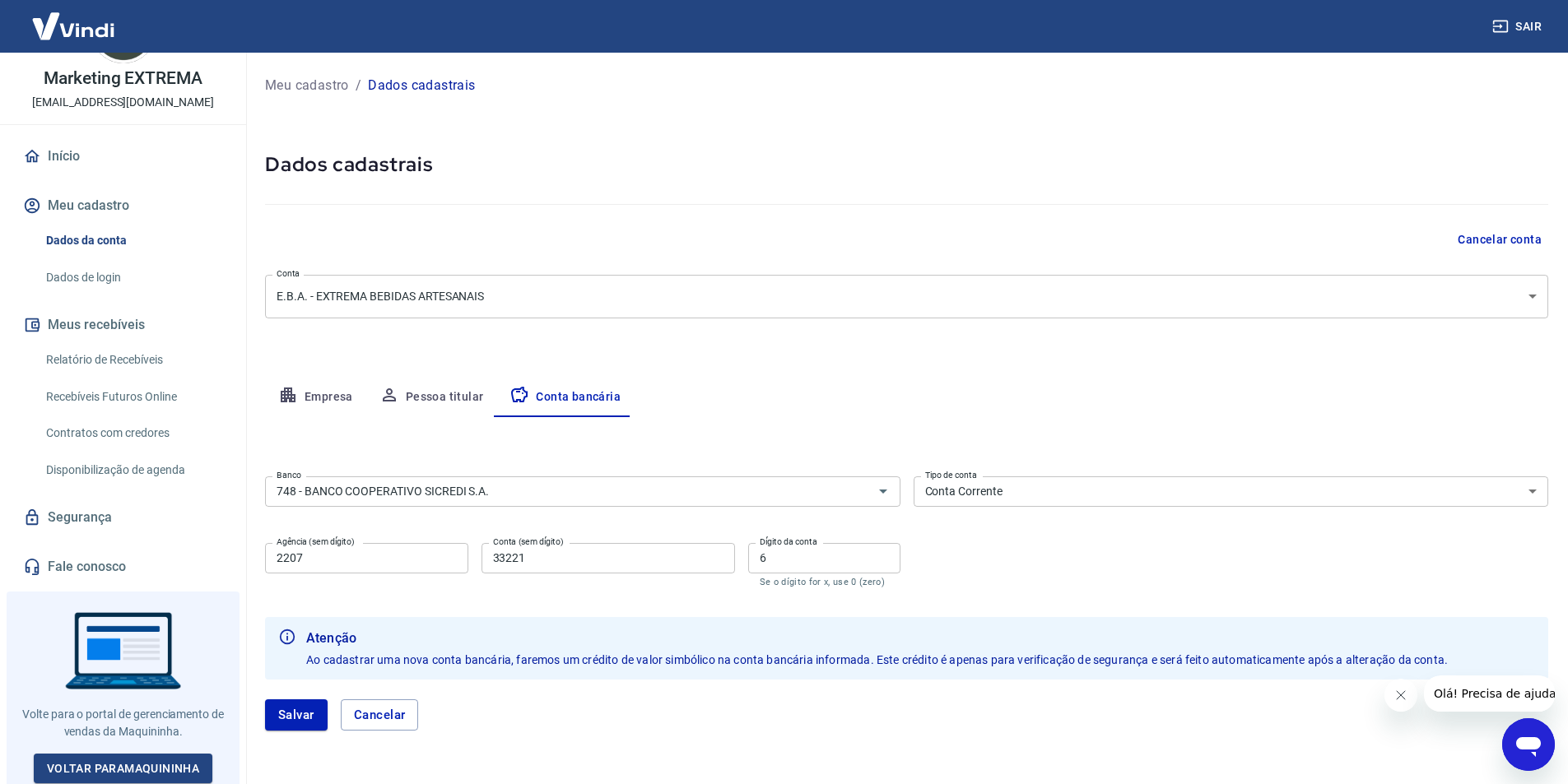
click at [386, 552] on input "2207" at bounding box center [366, 557] width 203 height 30
drag, startPoint x: 535, startPoint y: 557, endPoint x: 464, endPoint y: 547, distance: 71.7
click at [464, 547] on div "Agência (sem dígito) 2207 Agência (sem dígito) Conta (sem dígito) 33221 Conta (…" at bounding box center [582, 564] width 636 height 55
type input "40208"
drag, startPoint x: 810, startPoint y: 552, endPoint x: 756, endPoint y: 551, distance: 54.0
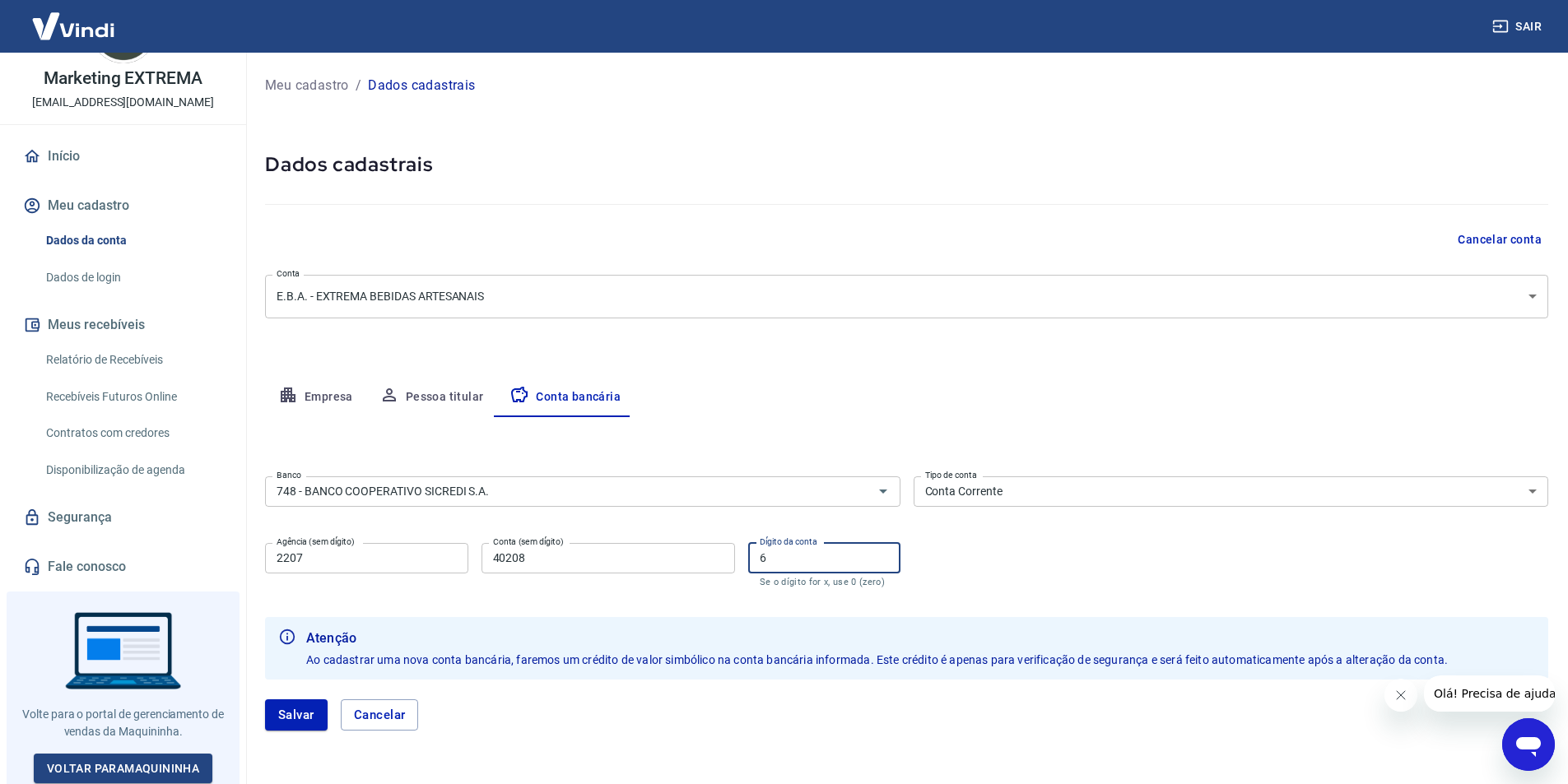
click at [756, 551] on input "6" at bounding box center [824, 557] width 152 height 30
type input "7"
click at [603, 593] on form "Banco 748 - BANCO COOPERATIVO SICREDI S.A. Banco Tipo de conta Conta Corrente C…" at bounding box center [906, 610] width 1283 height 281
click at [317, 713] on button "Salvar" at bounding box center [296, 716] width 62 height 31
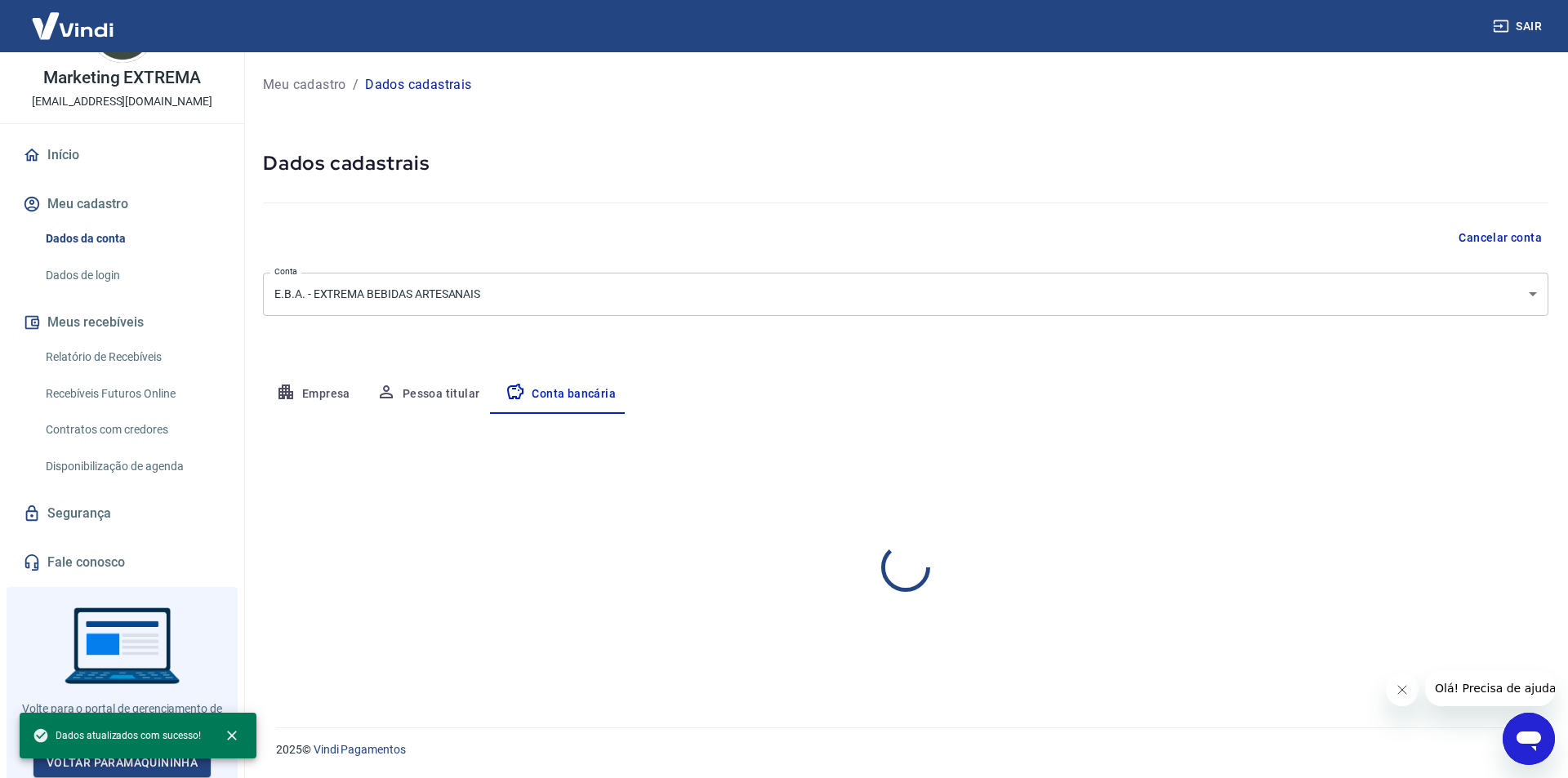
select select "1"
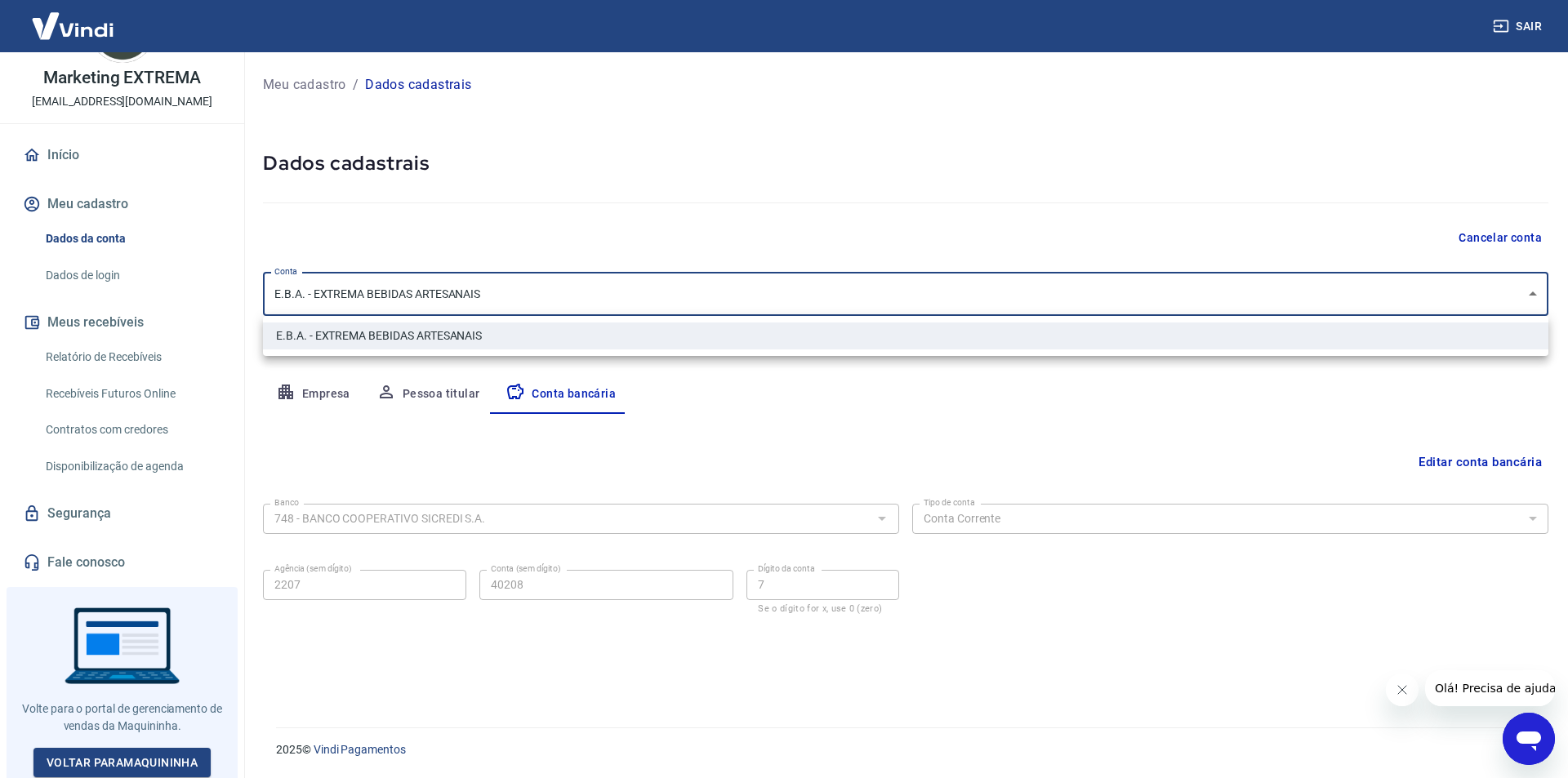
click at [851, 289] on body "Sair Marketing EXTREMA cachacaextremamkt@gmail.com Início Meu cadastro Dados da…" at bounding box center [784, 389] width 1568 height 778
click at [851, 289] on div at bounding box center [784, 389] width 1568 height 778
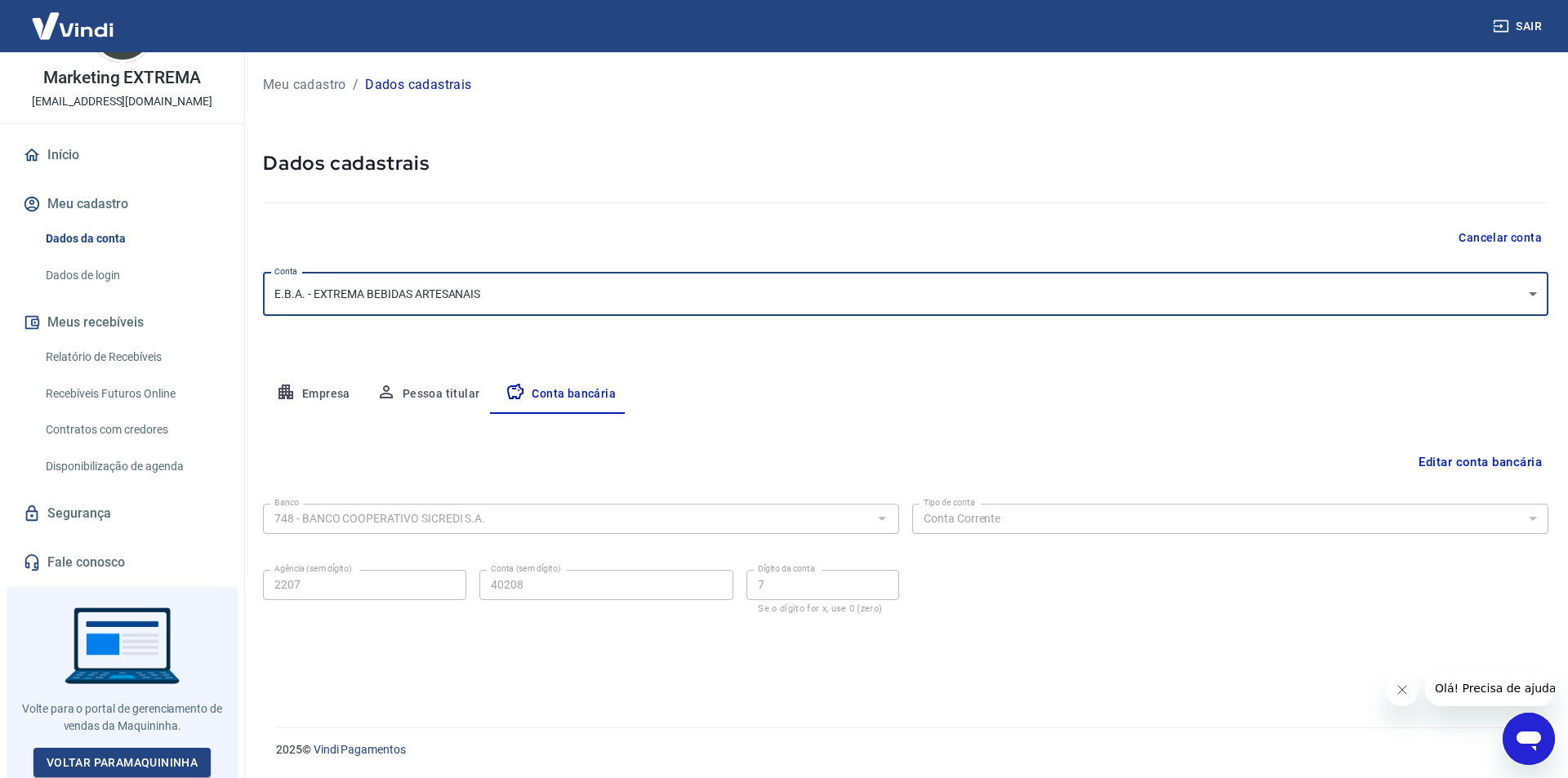
click at [851, 289] on body "Sair Marketing EXTREMA cachacaextremamkt@gmail.com Início Meu cadastro Dados da…" at bounding box center [784, 389] width 1568 height 778
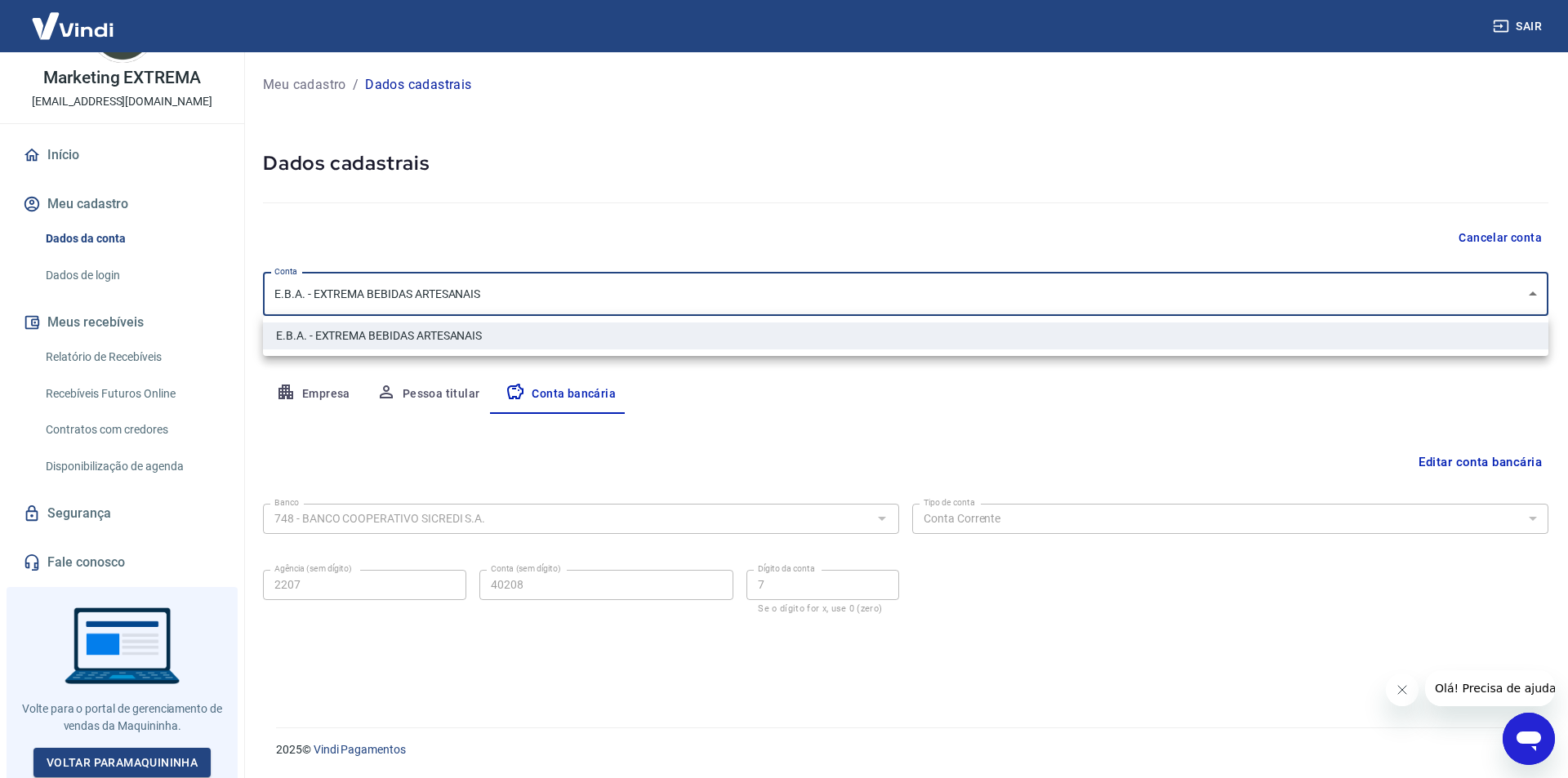
click at [851, 289] on div at bounding box center [784, 389] width 1568 height 778
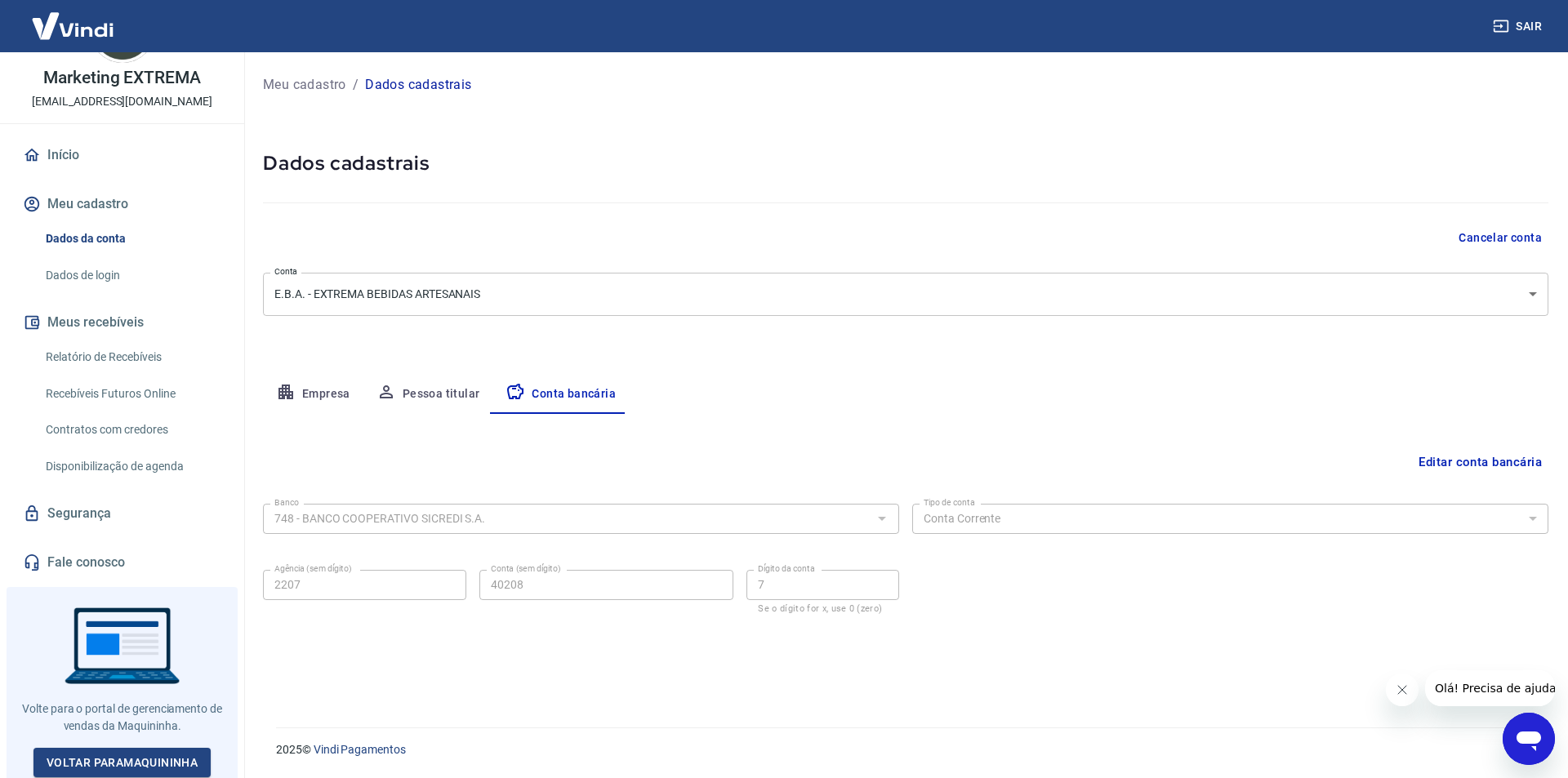
click at [1173, 638] on form "Banco 748 - BANCO COOPERATIVO SICREDI S.A. Banco Tipo de conta Conta Corrente C…" at bounding box center [905, 570] width 1285 height 146
click at [357, 297] on body "Sair Marketing EXTREMA cachacaextremamkt@gmail.com Início Meu cadastro Dados da…" at bounding box center [784, 389] width 1568 height 778
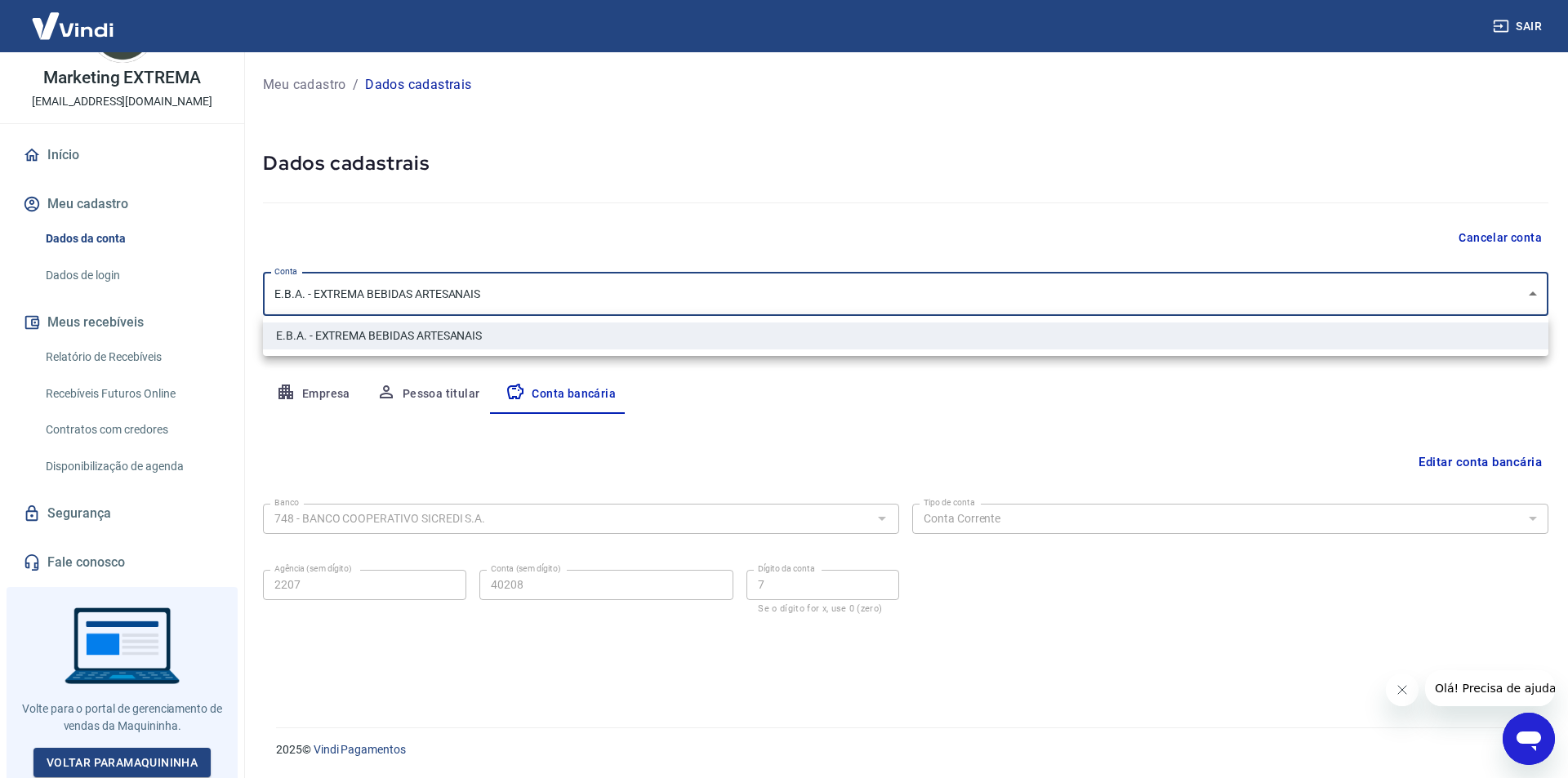
drag, startPoint x: 370, startPoint y: 334, endPoint x: 412, endPoint y: 478, distance: 150.0
click at [411, 481] on div "E.B.A. - EXTREMA BEBIDAS ARTESANAIS" at bounding box center [784, 389] width 1568 height 778
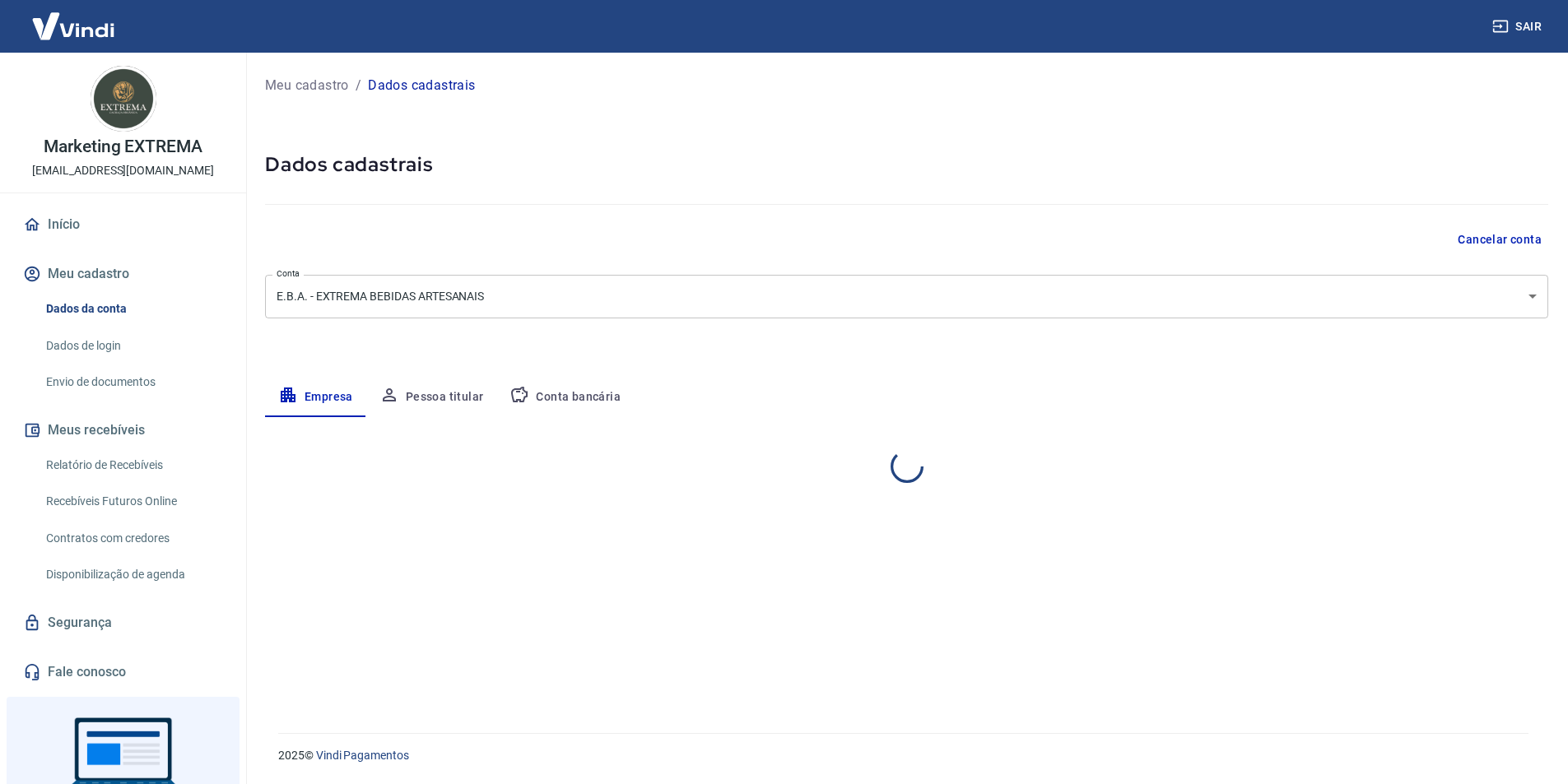
select select "RN"
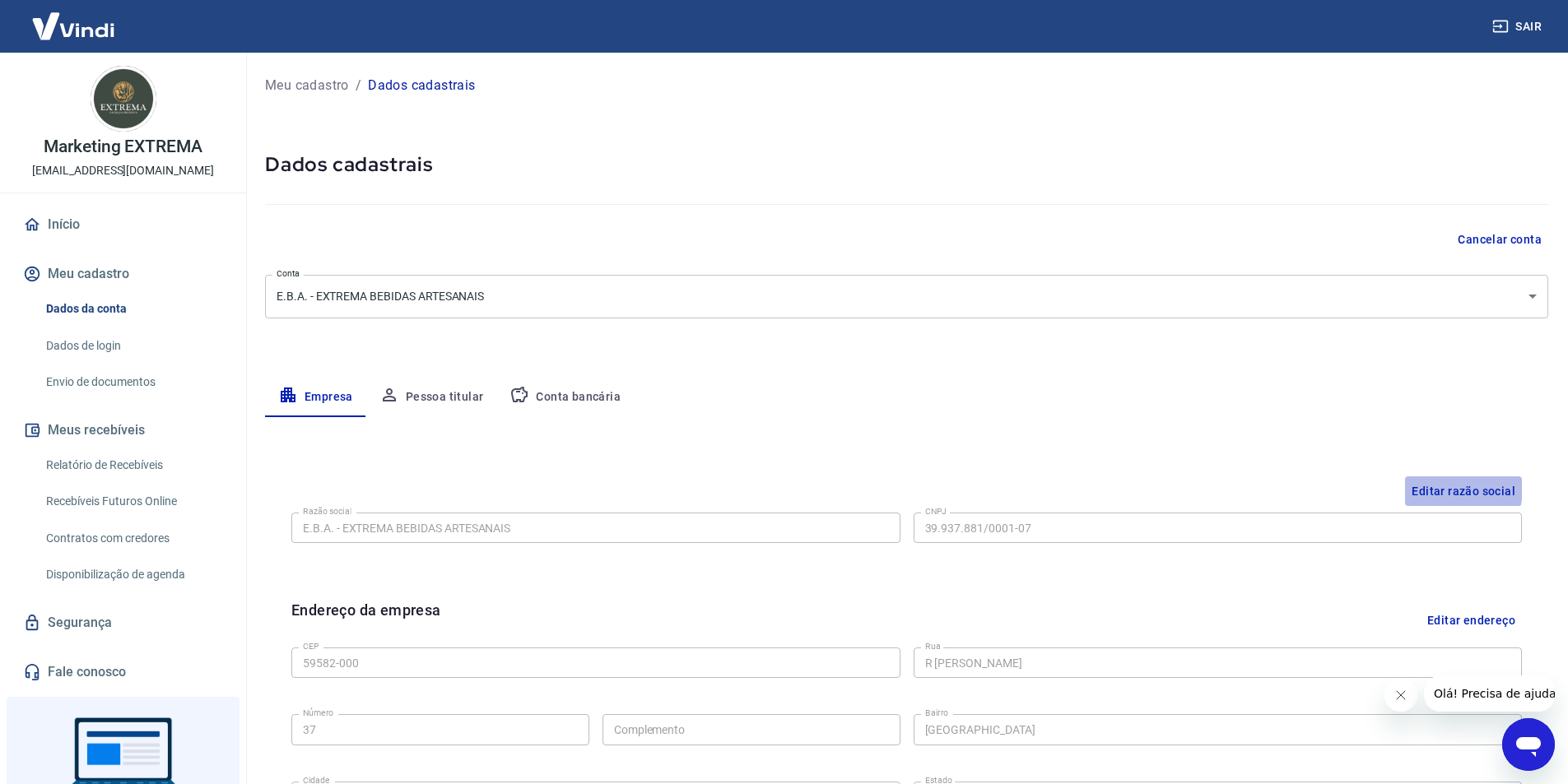
click at [1430, 488] on button "Editar razão social" at bounding box center [1464, 491] width 117 height 30
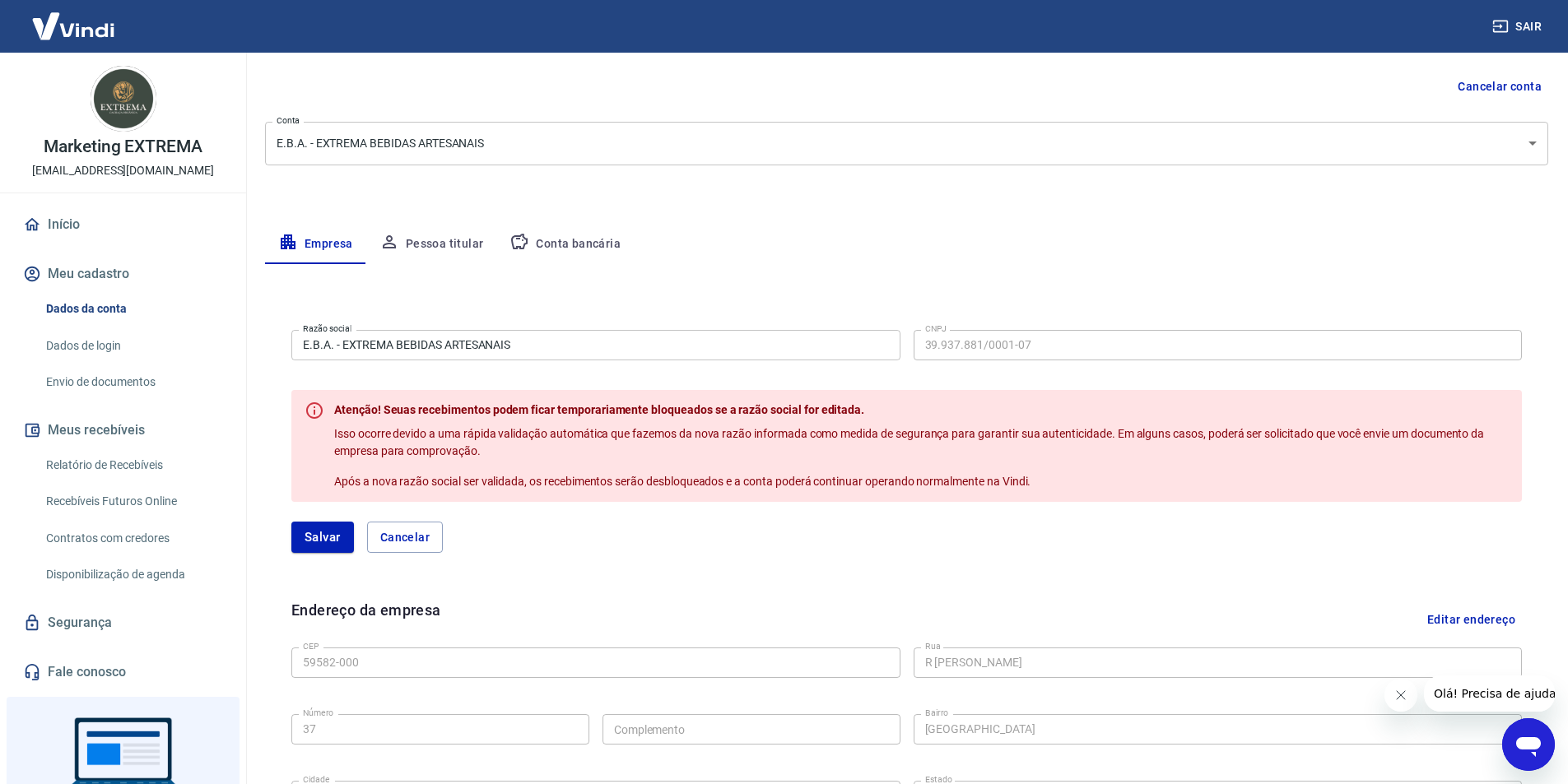
scroll to position [144, 0]
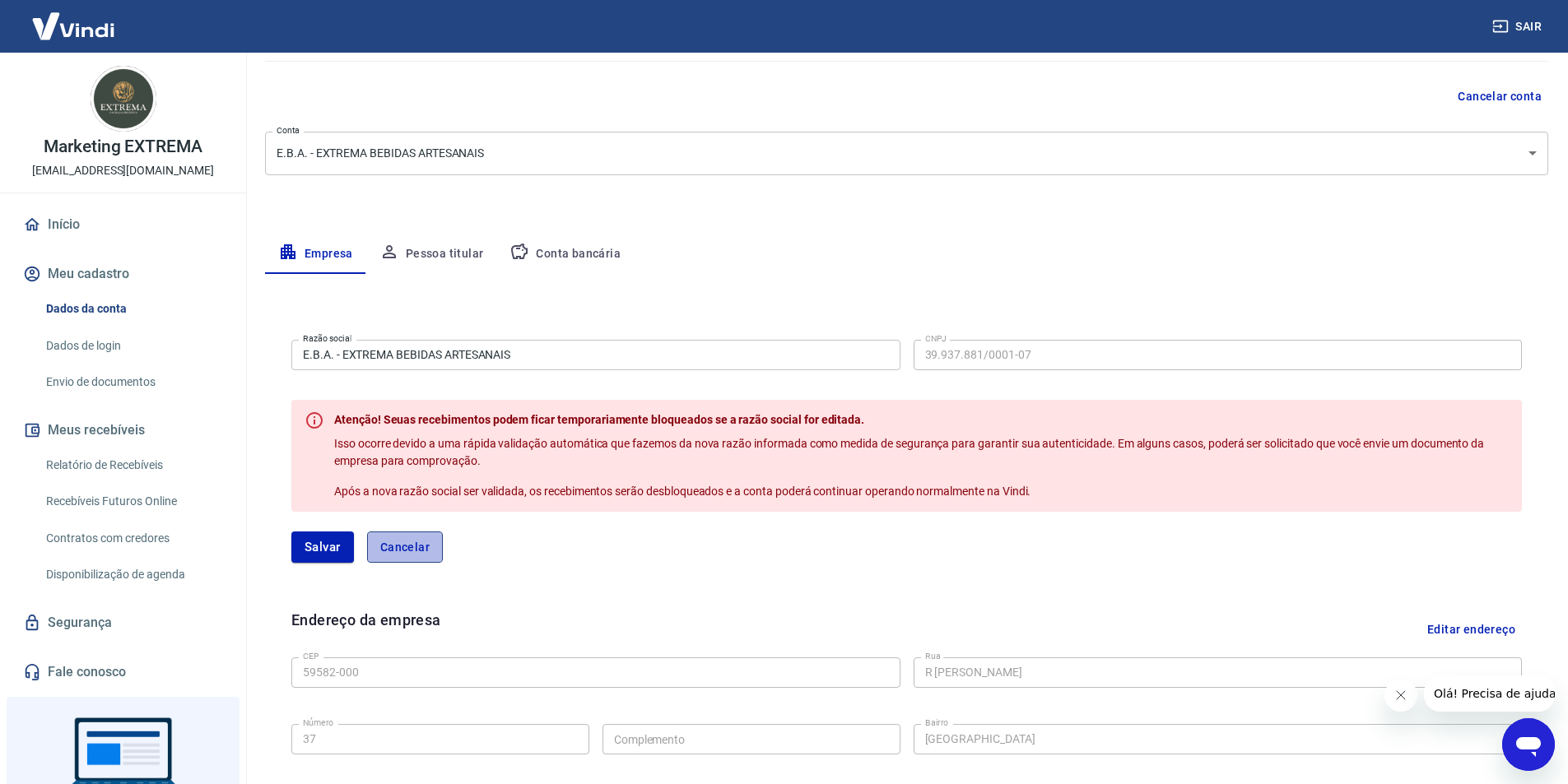
click at [417, 548] on button "Cancelar" at bounding box center [405, 548] width 76 height 31
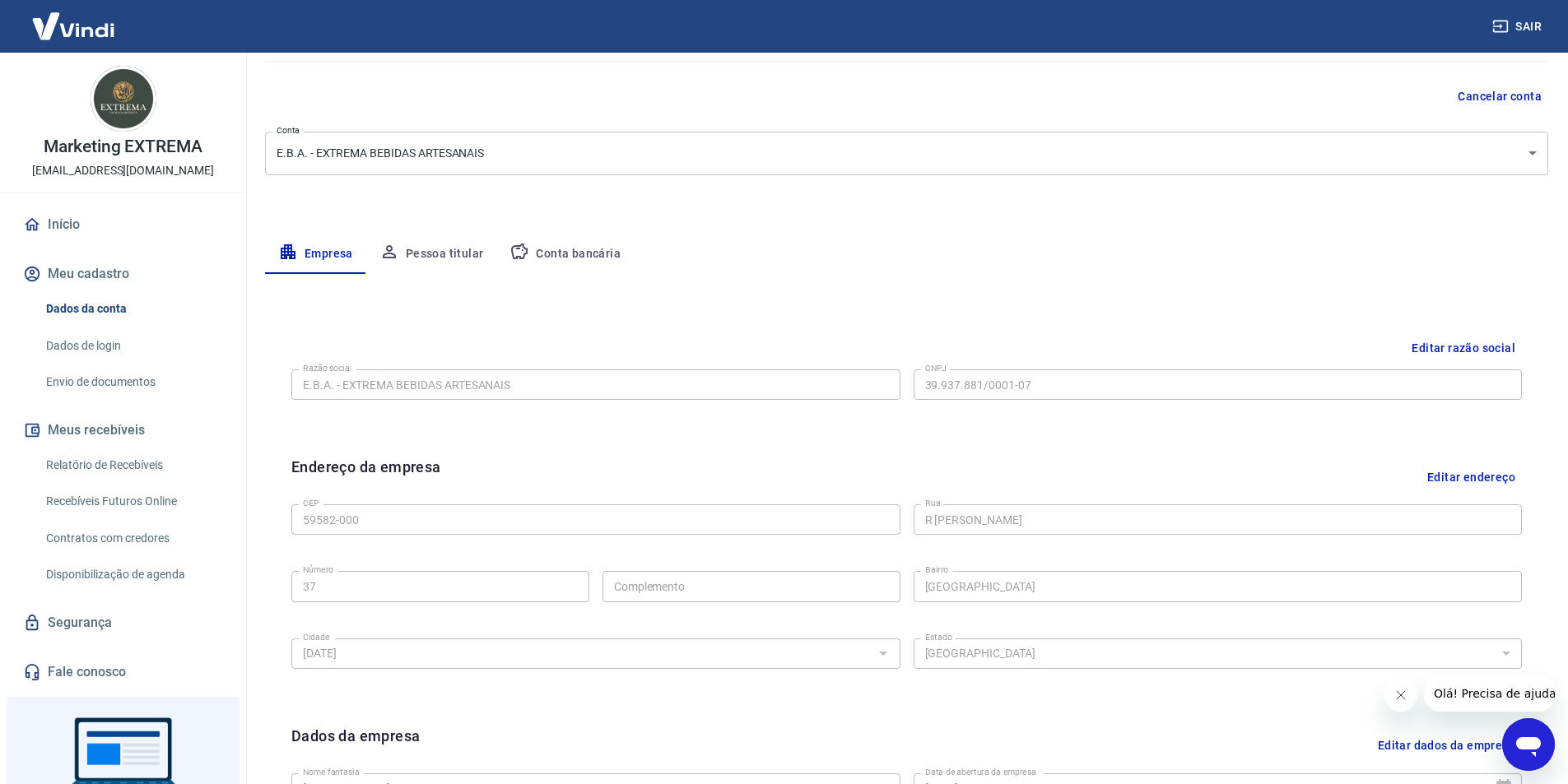
click at [543, 258] on button "Conta bancária" at bounding box center [564, 254] width 138 height 39
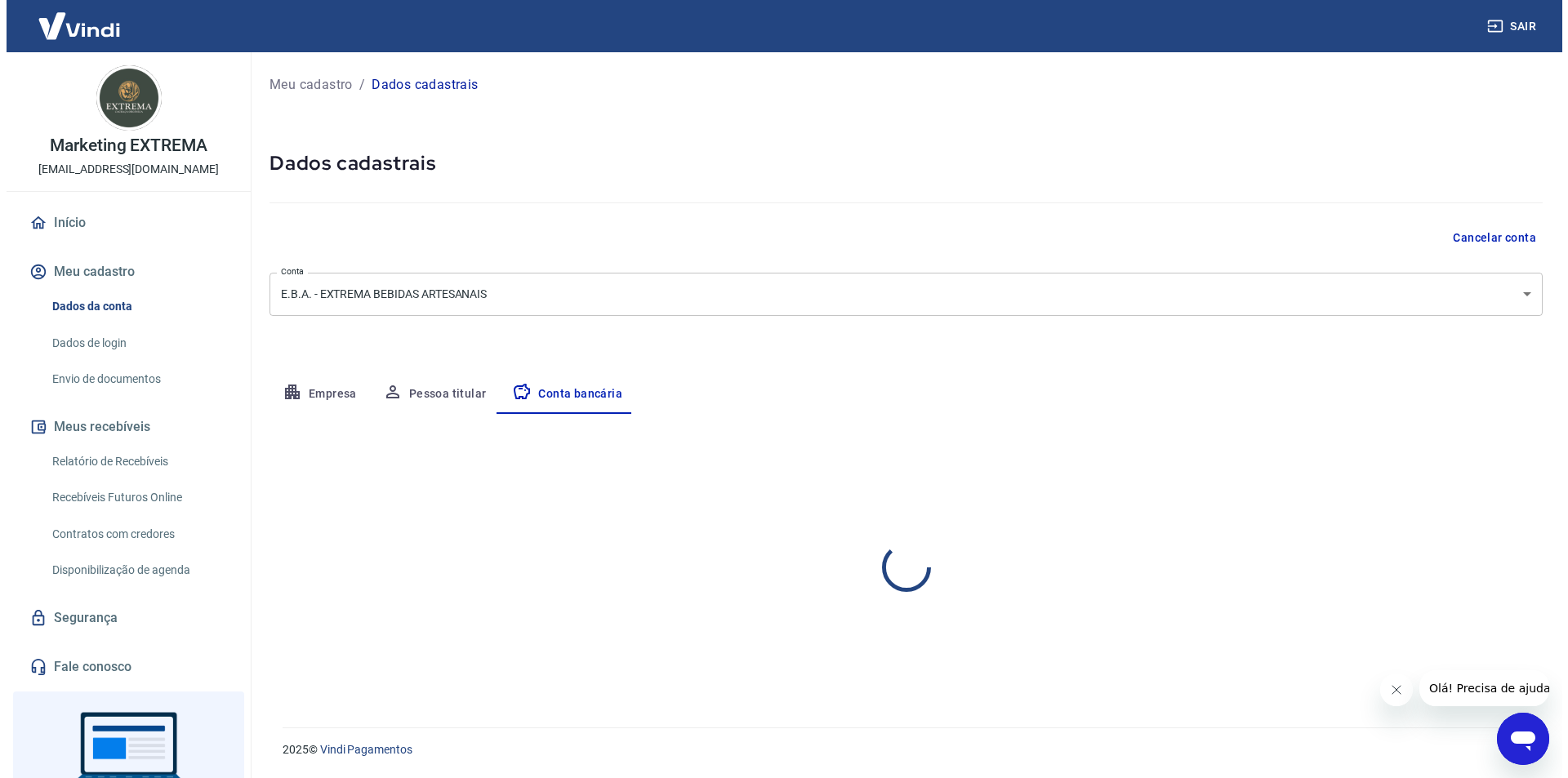
scroll to position [0, 0]
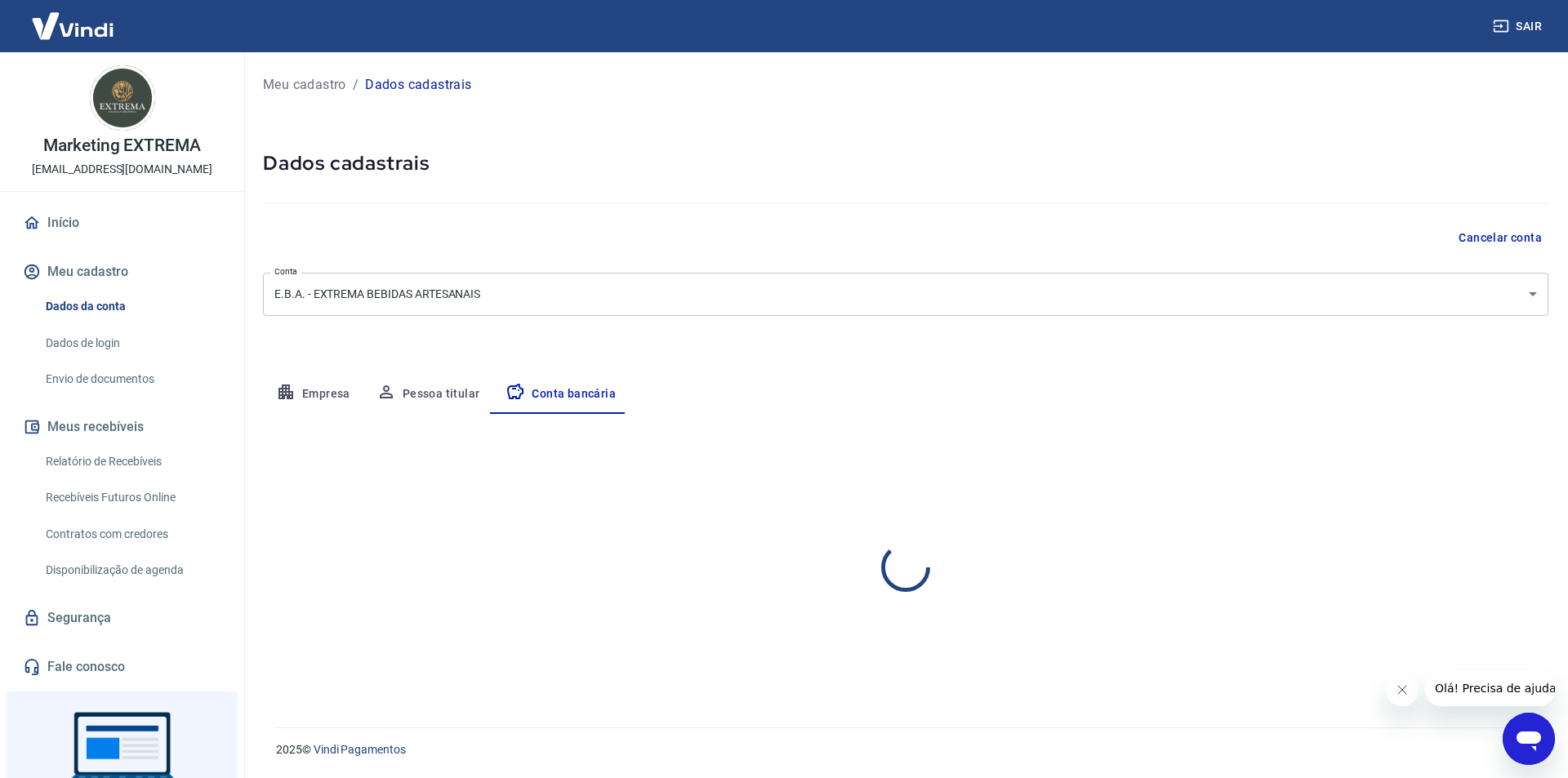
select select "1"
click at [473, 281] on body "Sair Marketing EXTREMA cachacaextremamkt@gmail.com Início Meu cadastro Dados da…" at bounding box center [784, 389] width 1568 height 778
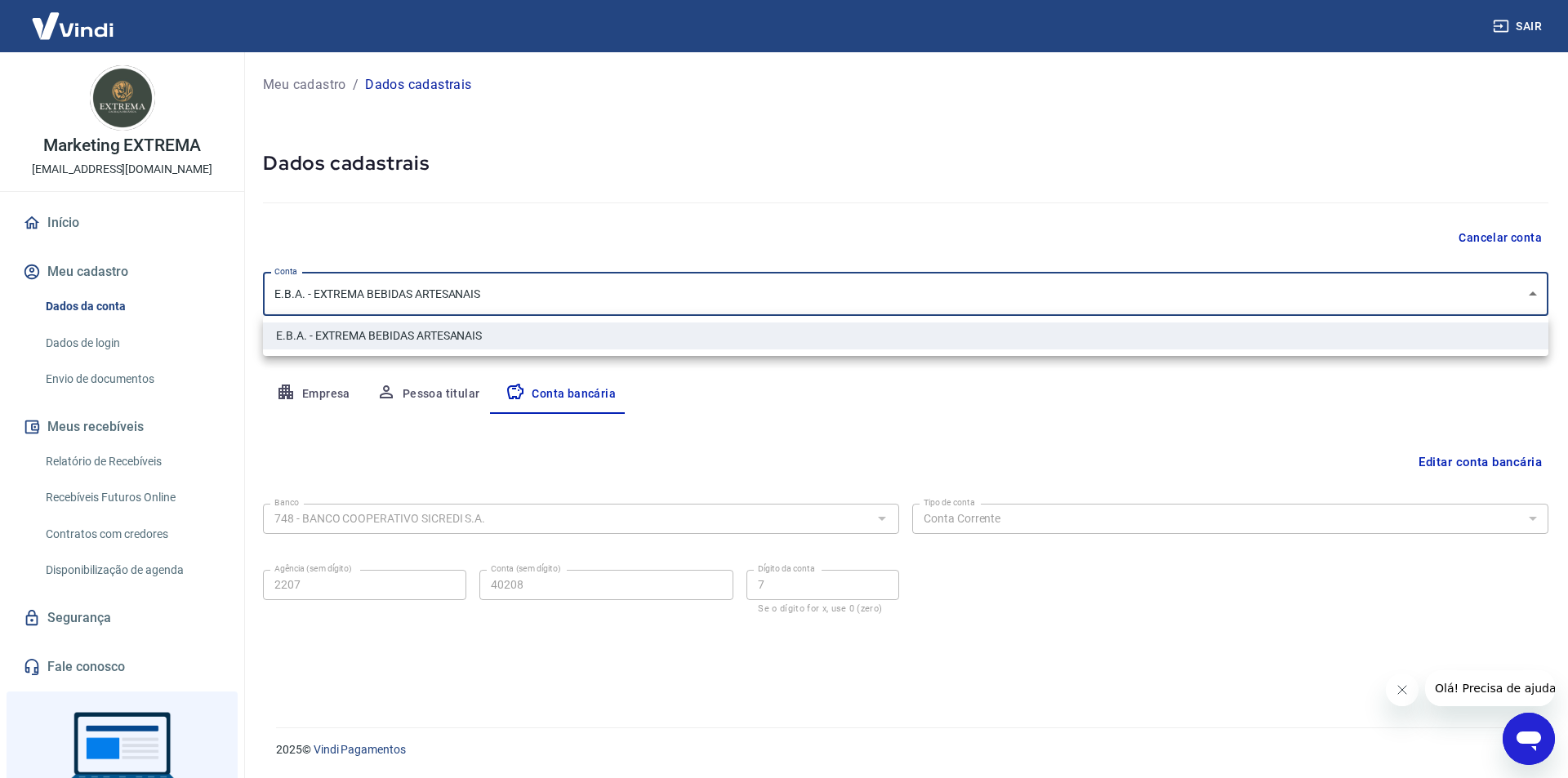
click at [473, 281] on div at bounding box center [784, 389] width 1568 height 778
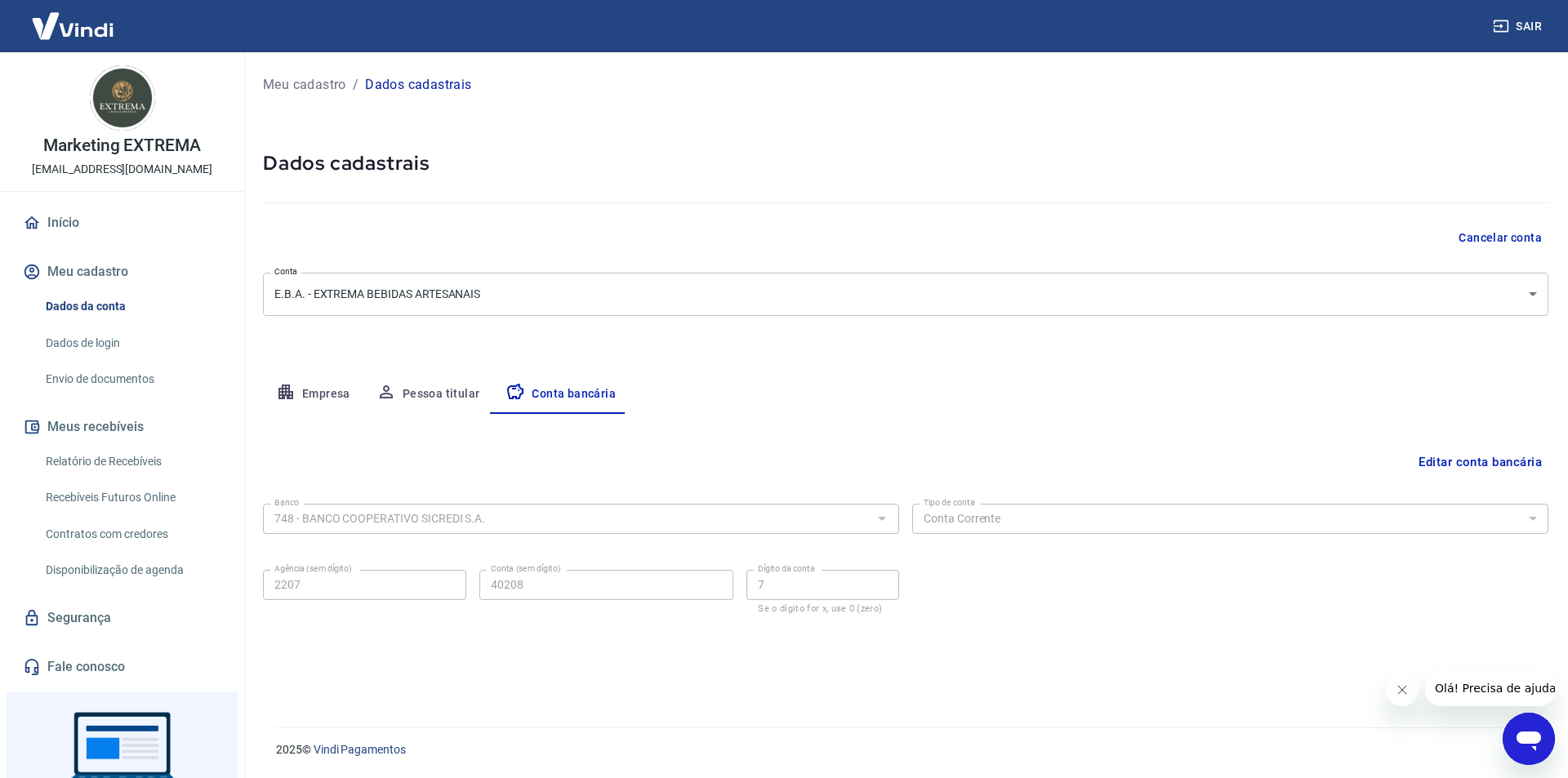
click at [851, 397] on div "Empresa Pessoa titular Conta bancária" at bounding box center [905, 394] width 1285 height 39
click at [1294, 671] on div "Editar conta bancária Banco 748 - BANCO COOPERATIVO SICREDI S.A. Banco Tipo de …" at bounding box center [905, 550] width 1285 height 274
click at [1404, 698] on button "Fechar mensagem da empresa" at bounding box center [1401, 691] width 33 height 33
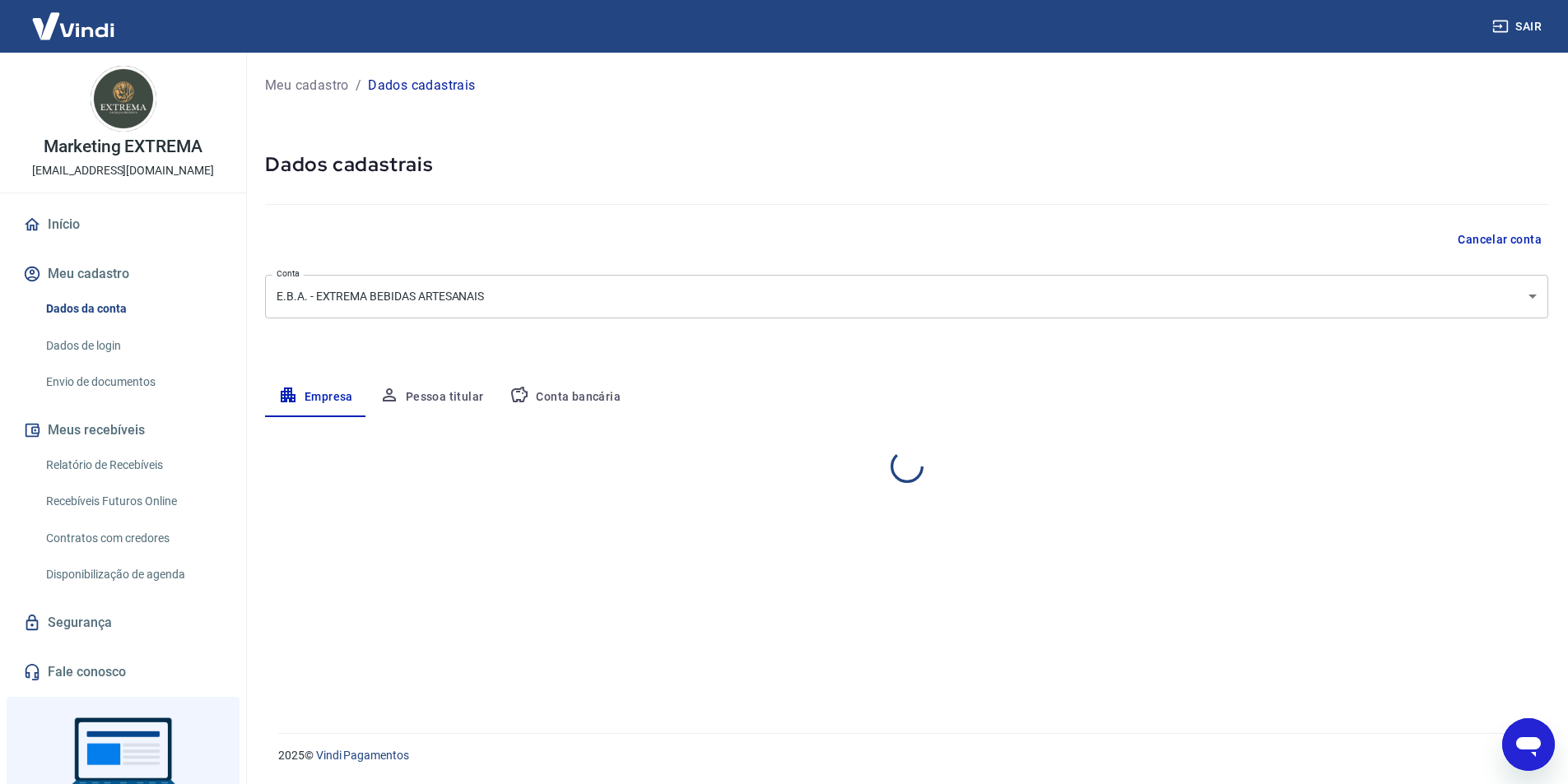
select select "RN"
